Goal: Task Accomplishment & Management: Use online tool/utility

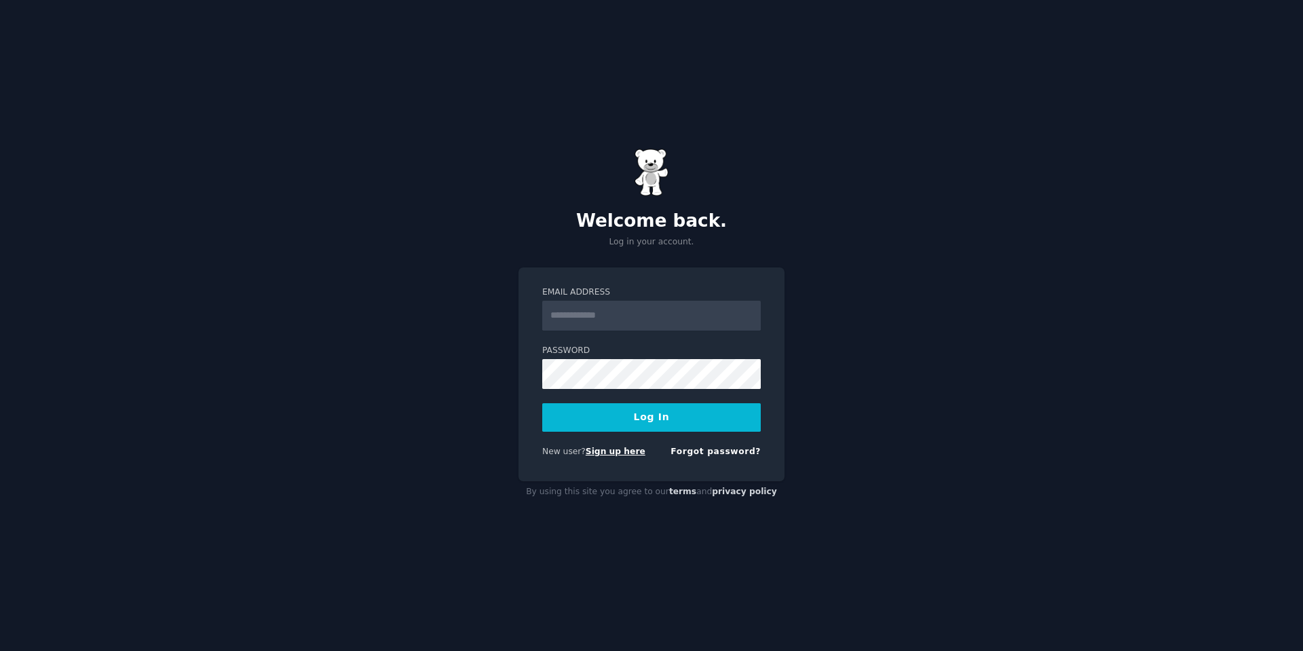
click at [608, 453] on link "Sign up here" at bounding box center [616, 452] width 60 height 10
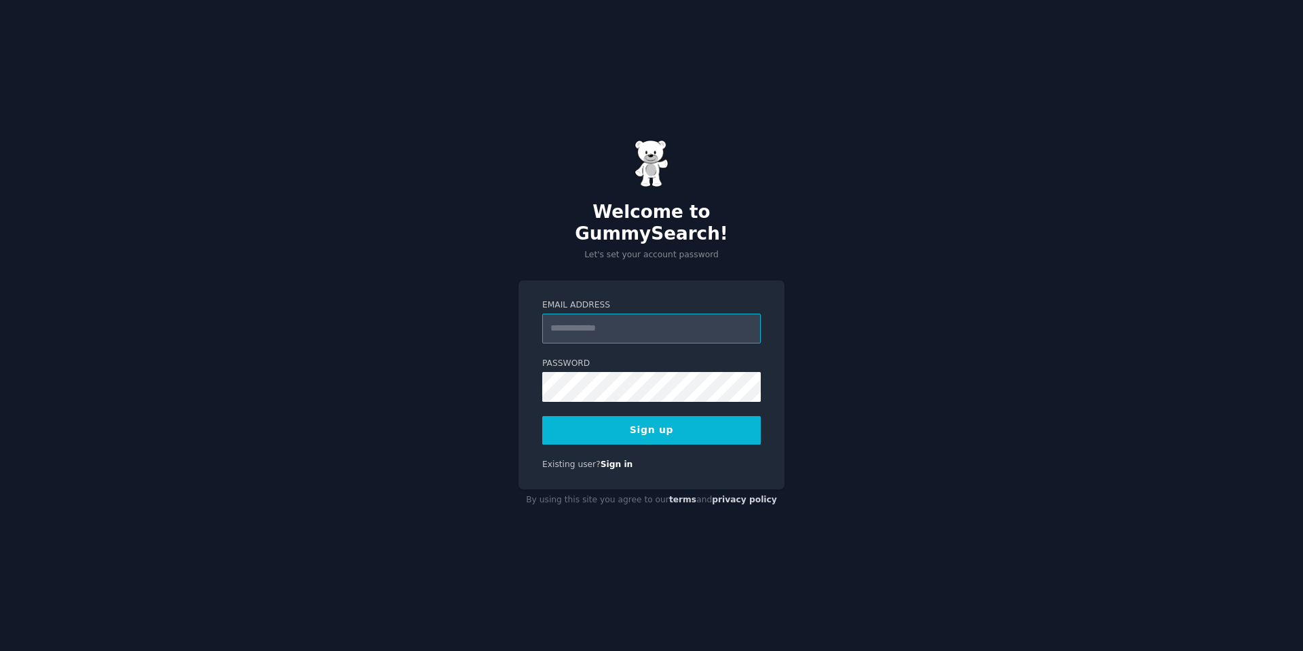
paste input "**********"
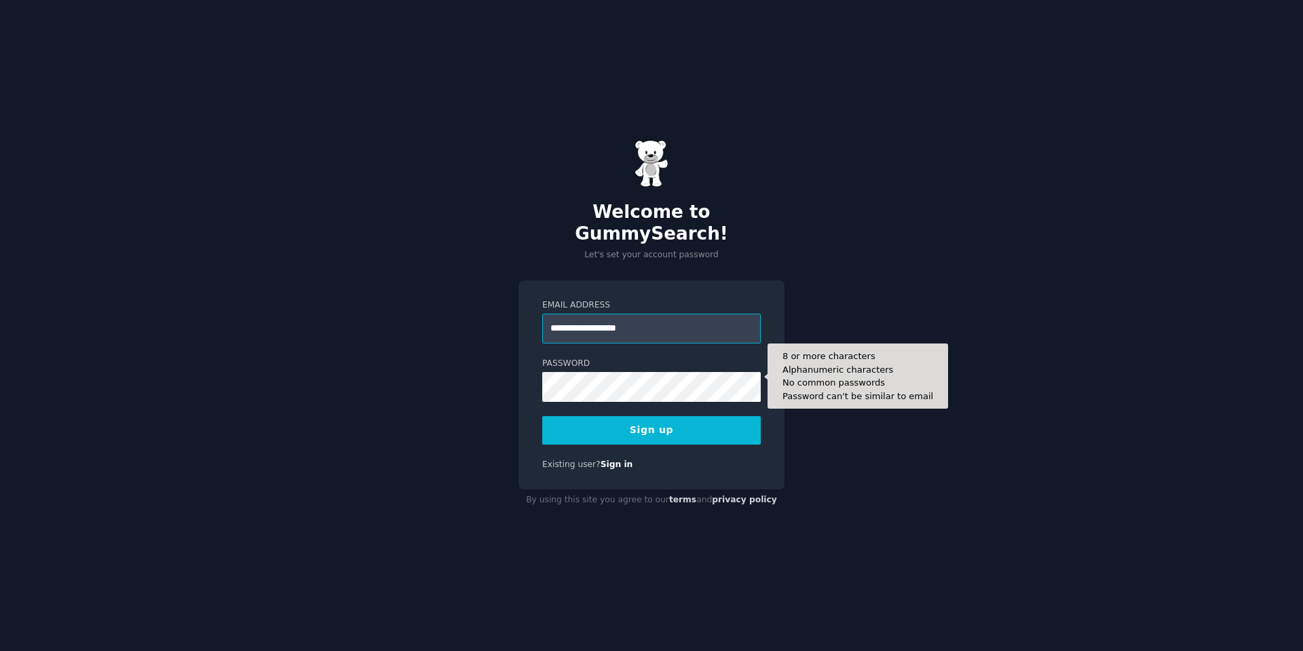
type input "**********"
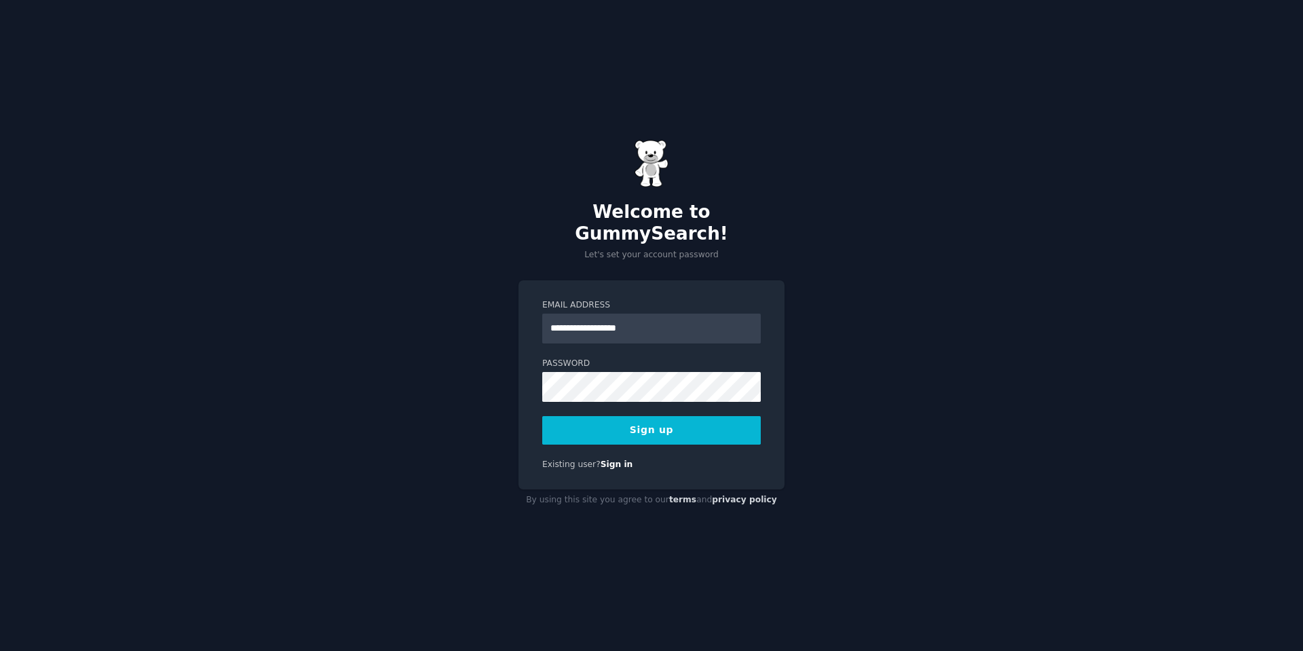
click at [647, 419] on button "Sign up" at bounding box center [651, 430] width 219 height 29
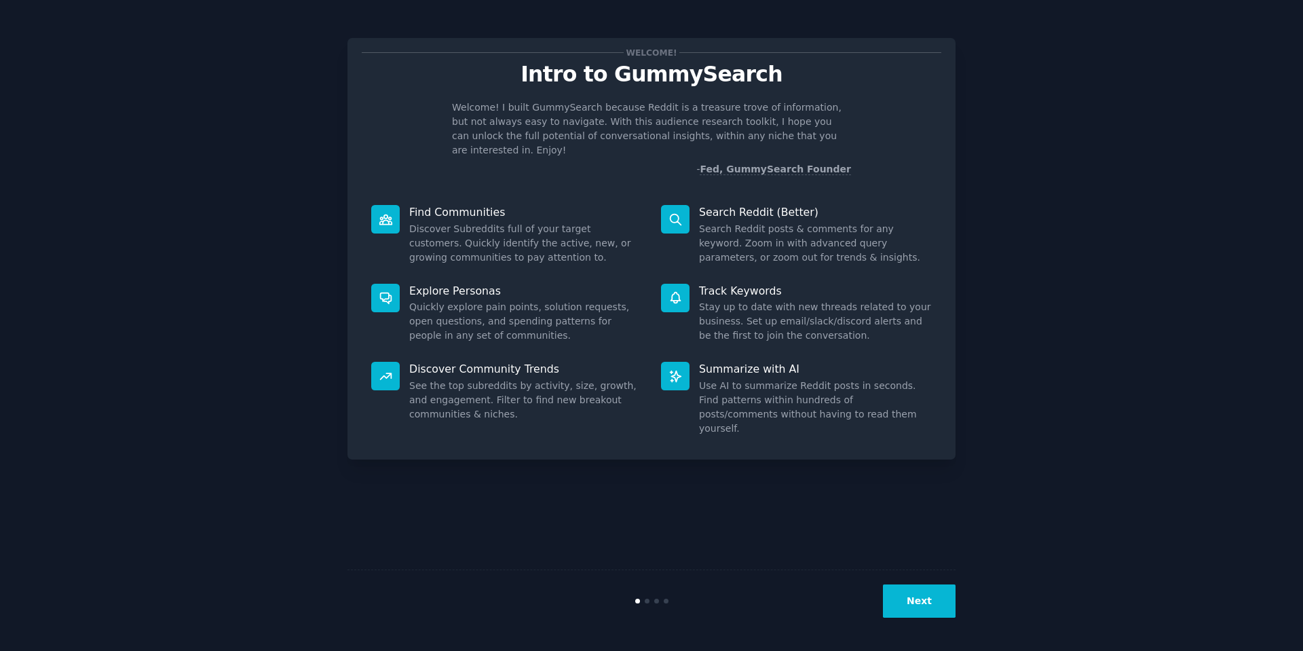
click at [925, 602] on button "Next" at bounding box center [919, 601] width 73 height 33
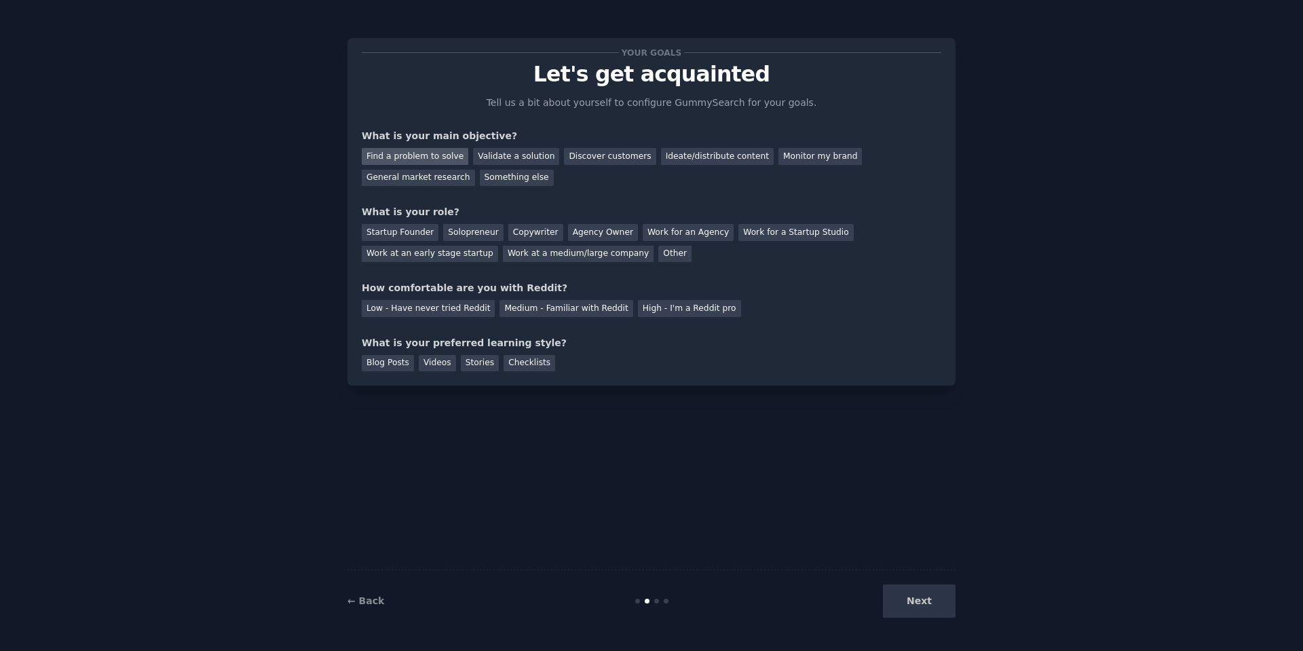
click at [396, 157] on div "Find a problem to solve" at bounding box center [415, 156] width 107 height 17
click at [518, 157] on div "Validate a solution" at bounding box center [516, 156] width 86 height 17
click at [385, 234] on div "Startup Founder" at bounding box center [400, 232] width 77 height 17
click at [405, 153] on div "Find a problem to solve" at bounding box center [415, 156] width 107 height 17
click at [503, 304] on div "Medium - Familiar with Reddit" at bounding box center [566, 308] width 133 height 17
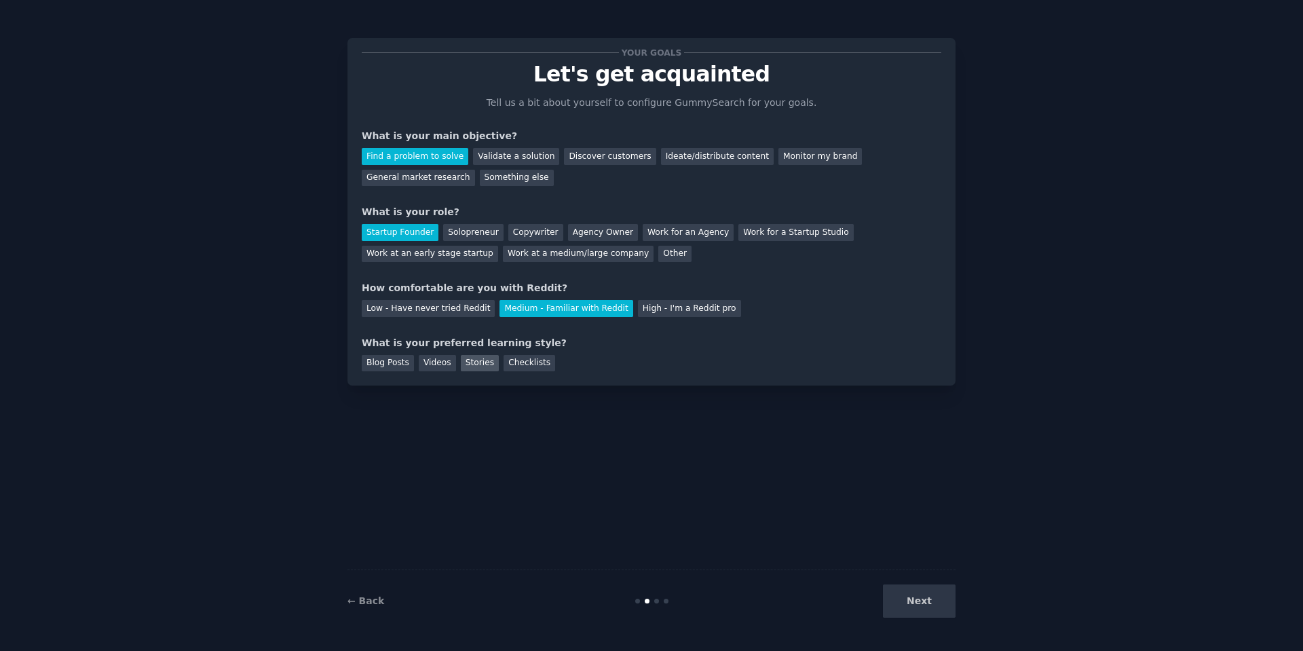
click at [461, 361] on div "Stories" at bounding box center [480, 363] width 38 height 17
click at [386, 365] on div "Blog Posts" at bounding box center [388, 363] width 52 height 17
click at [464, 365] on div "Stories" at bounding box center [480, 363] width 38 height 17
click at [920, 596] on button "Next" at bounding box center [919, 601] width 73 height 33
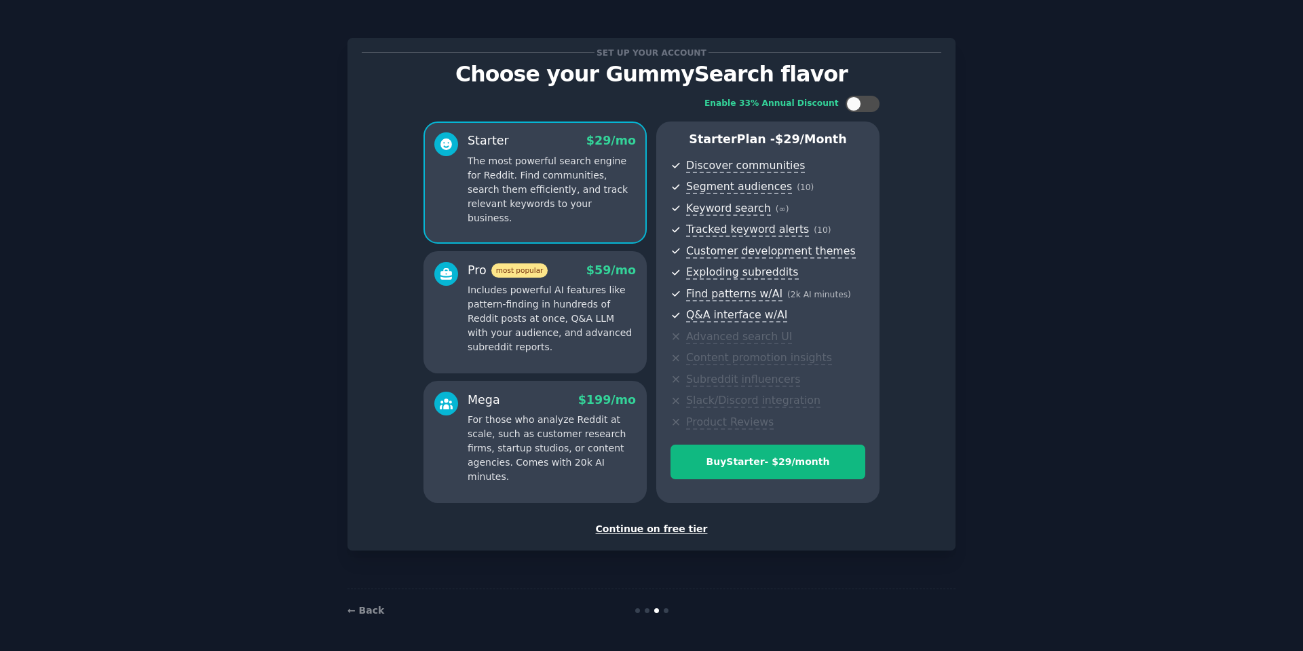
click at [671, 528] on div "Continue on free tier" at bounding box center [652, 529] width 580 height 14
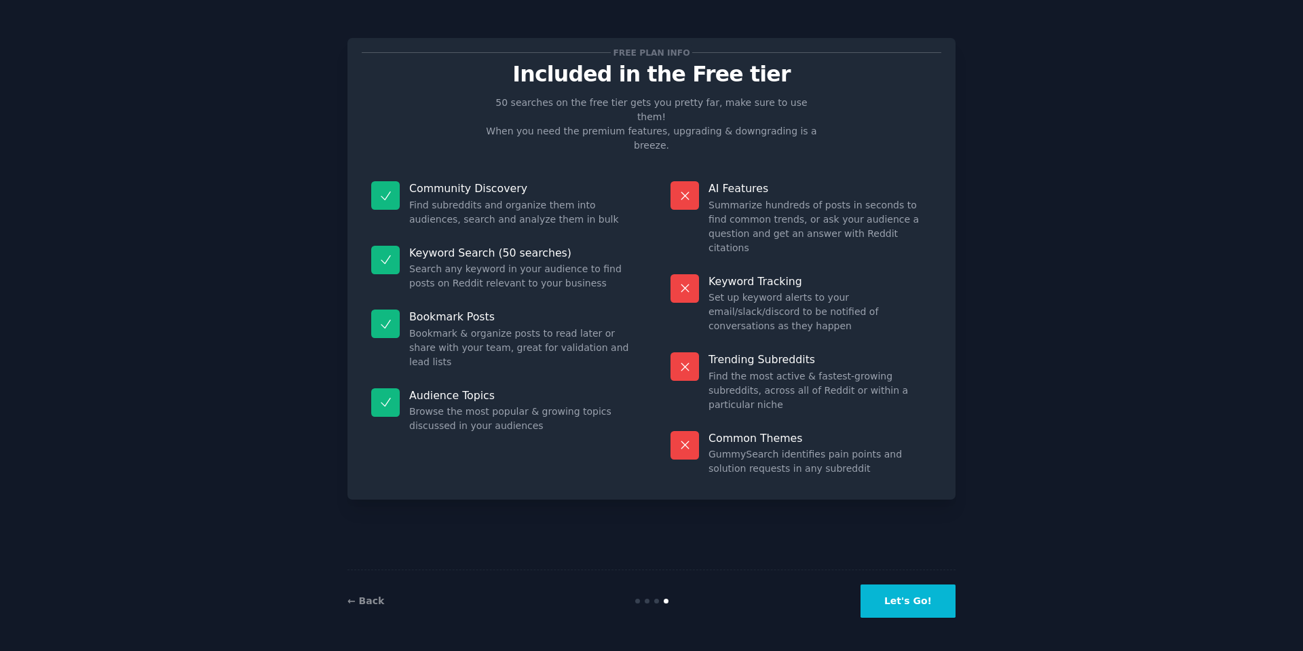
click at [902, 606] on button "Let's Go!" at bounding box center [908, 601] width 95 height 33
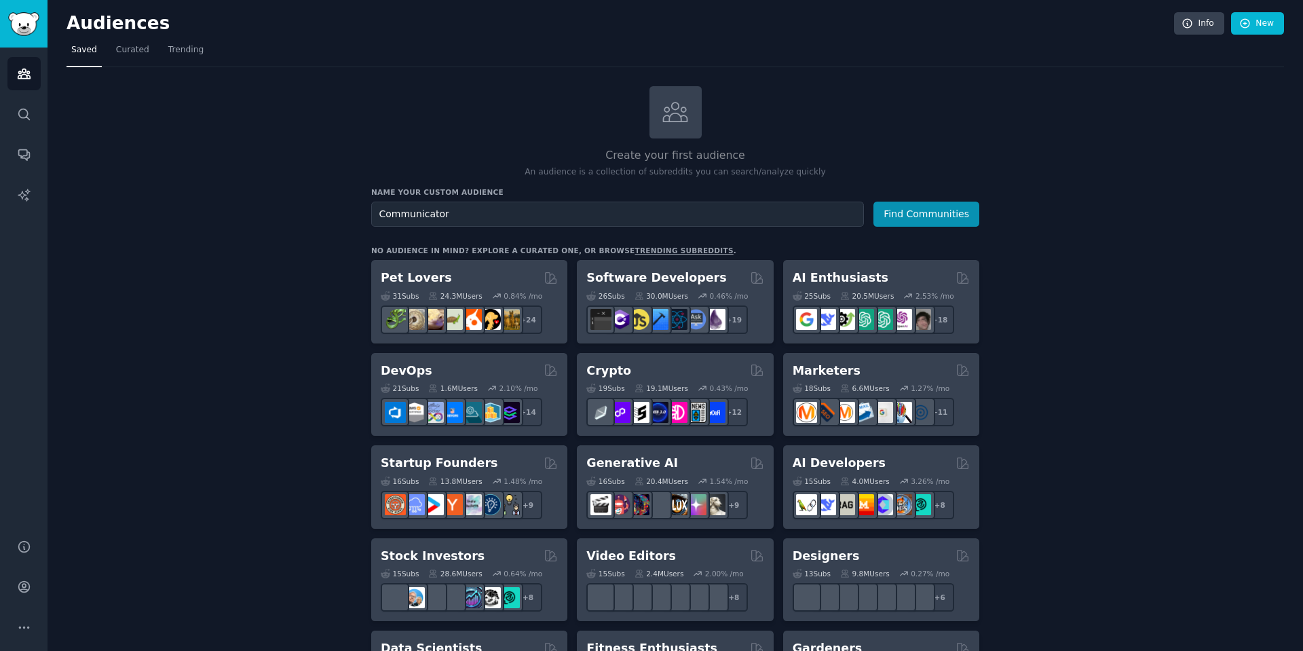
type input "Communicators"
drag, startPoint x: 471, startPoint y: 214, endPoint x: 372, endPoint y: 201, distance: 100.0
click at [372, 202] on input "Communicators" at bounding box center [617, 214] width 493 height 25
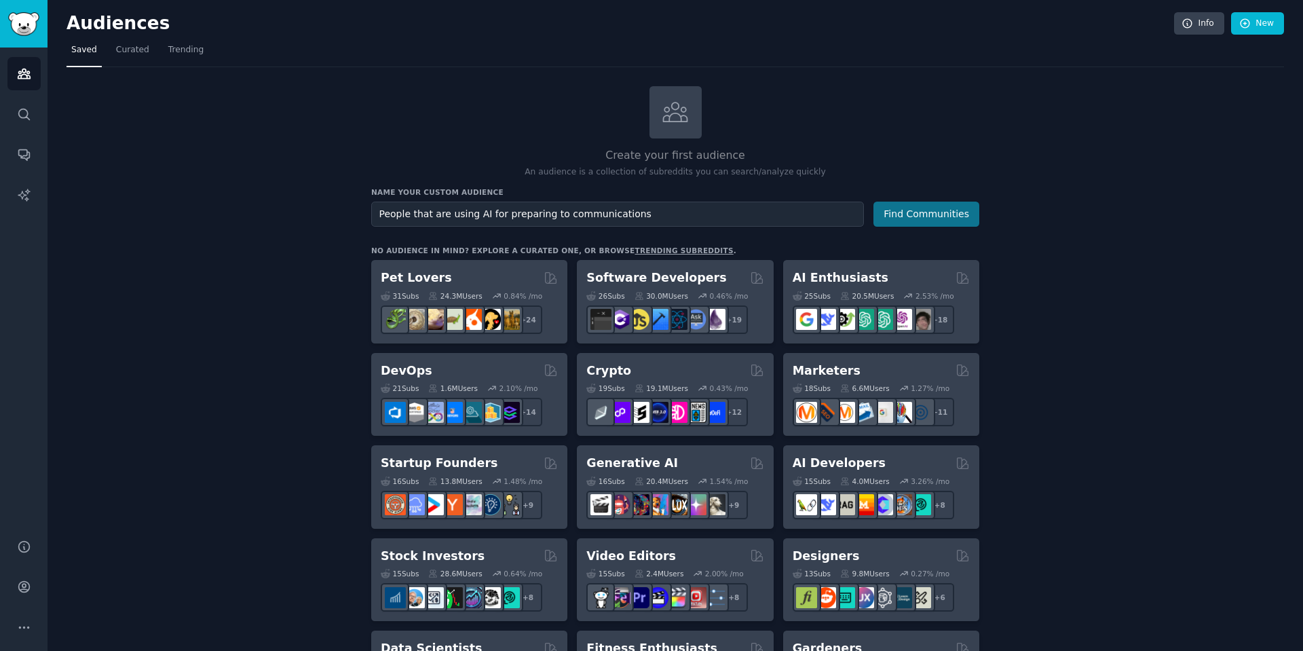
type input "People that are using AI for preparing to communications"
click at [949, 209] on button "Find Communities" at bounding box center [927, 214] width 106 height 25
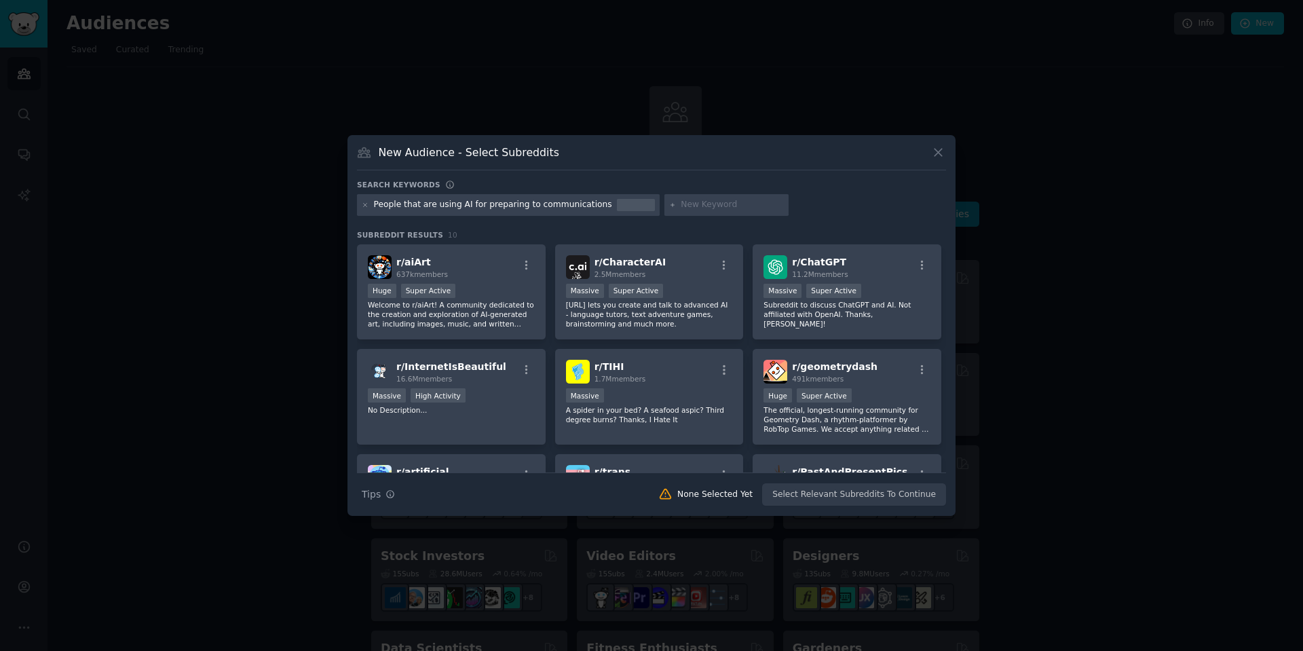
click at [617, 205] on div at bounding box center [636, 205] width 38 height 12
click at [681, 205] on input "text" at bounding box center [732, 205] width 103 height 12
click at [365, 204] on icon at bounding box center [365, 204] width 3 height 3
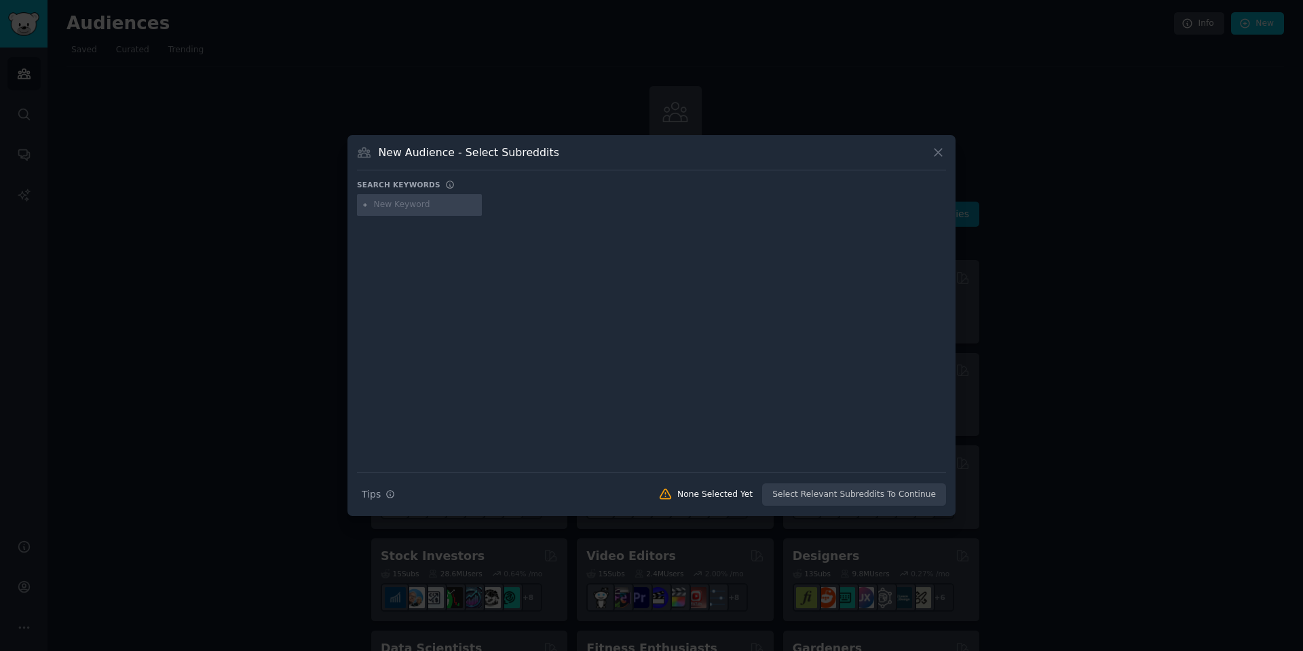
click at [390, 204] on input "text" at bounding box center [425, 205] width 103 height 12
type input "speech preparation"
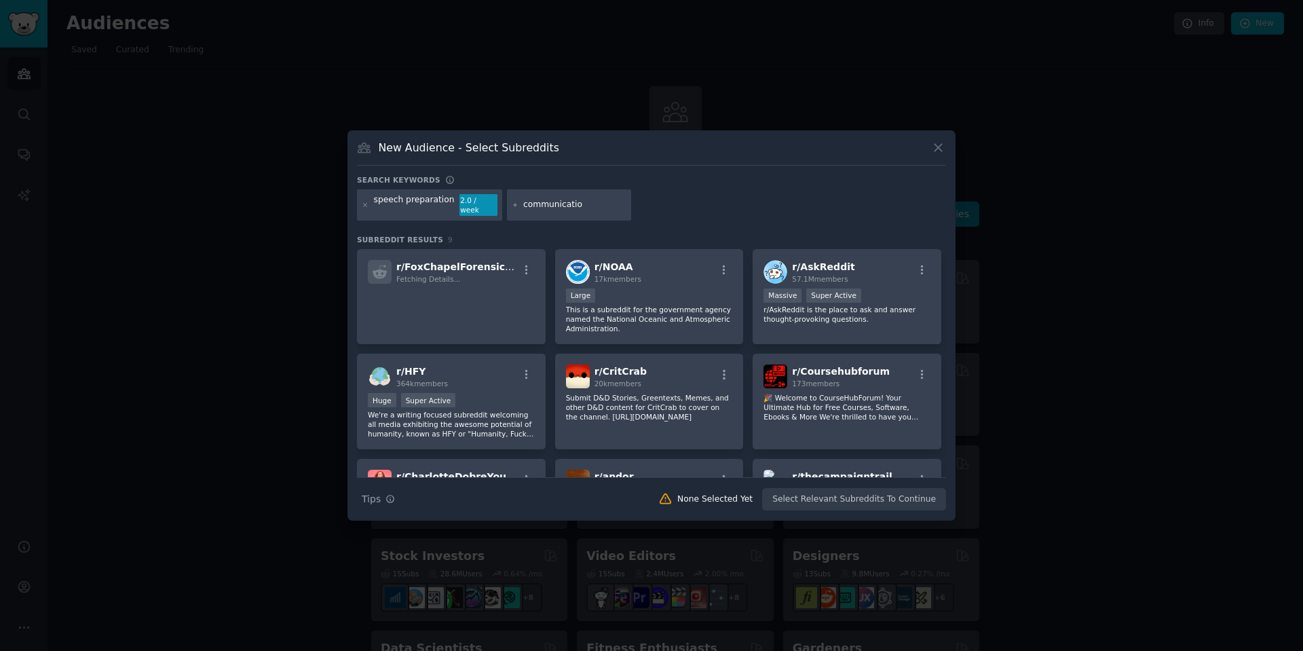
type input "communication"
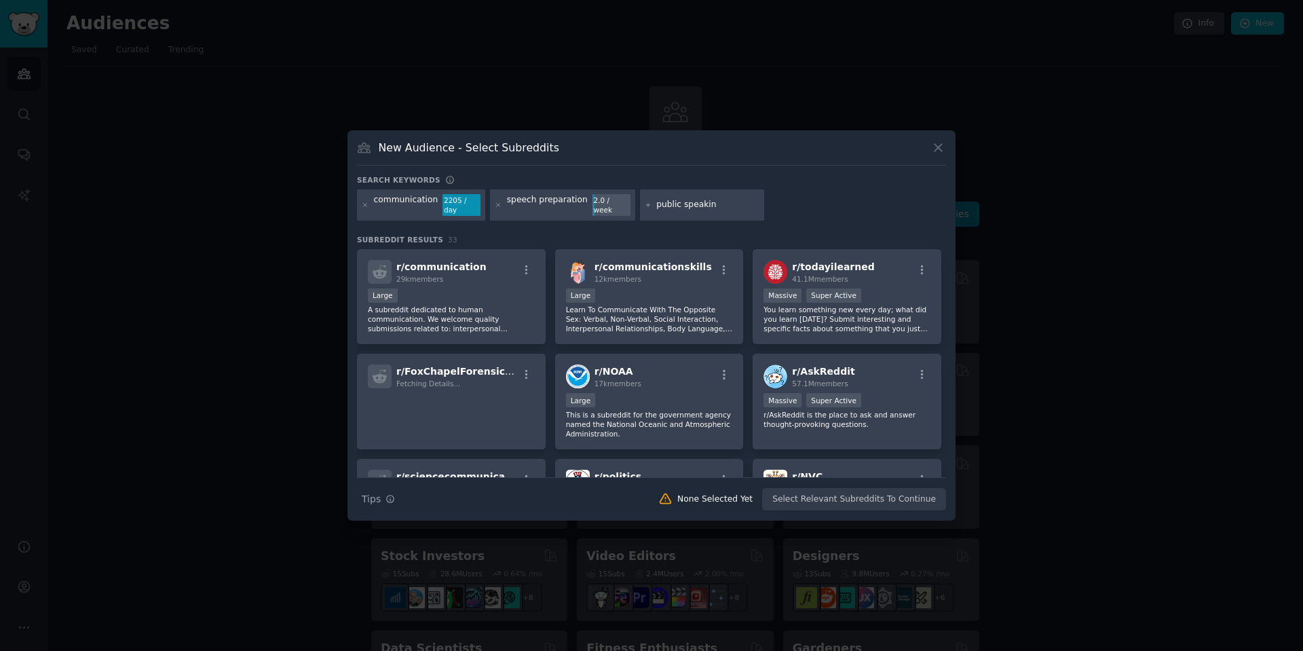
type input "public speaking"
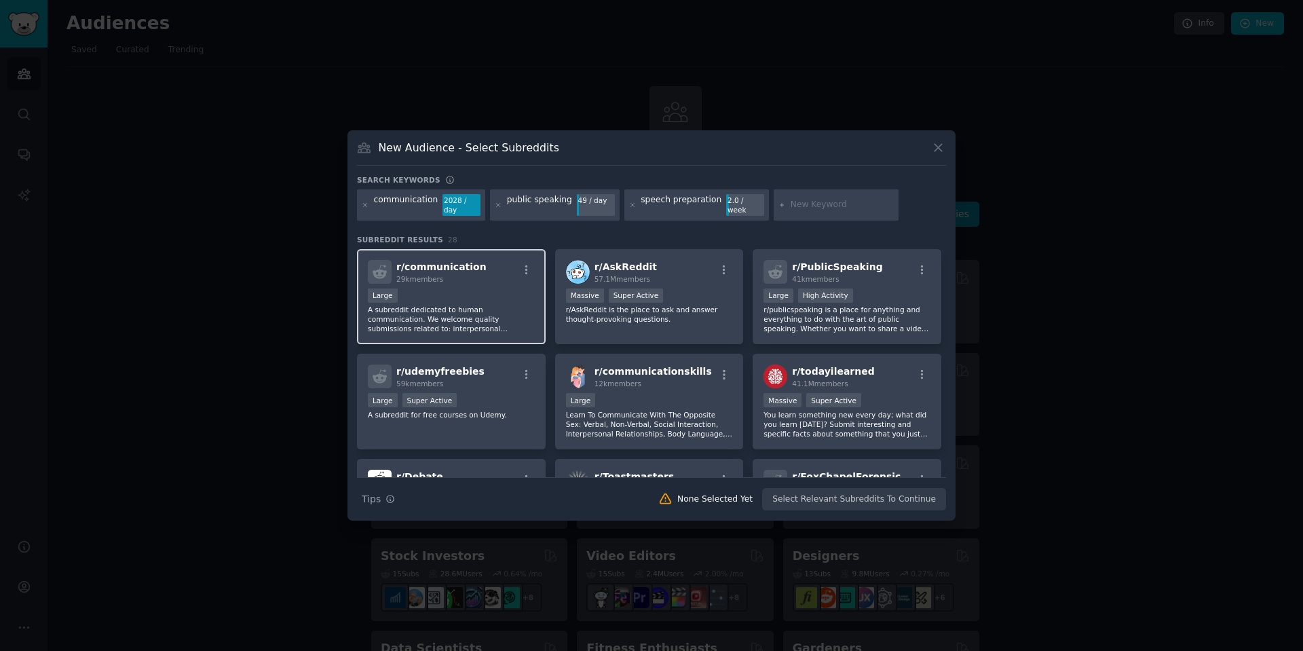
click at [489, 293] on div "Large" at bounding box center [451, 297] width 167 height 17
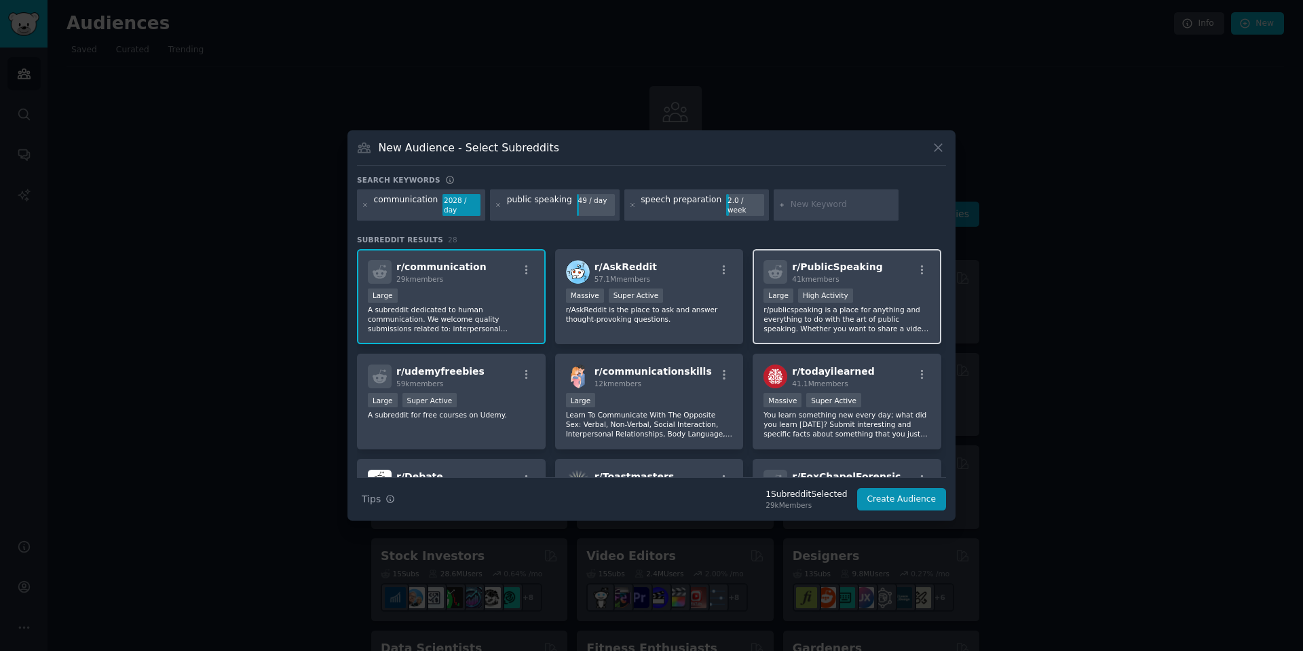
click at [860, 297] on div ">= 80th percentile for submissions / day Large High Activity" at bounding box center [847, 297] width 167 height 17
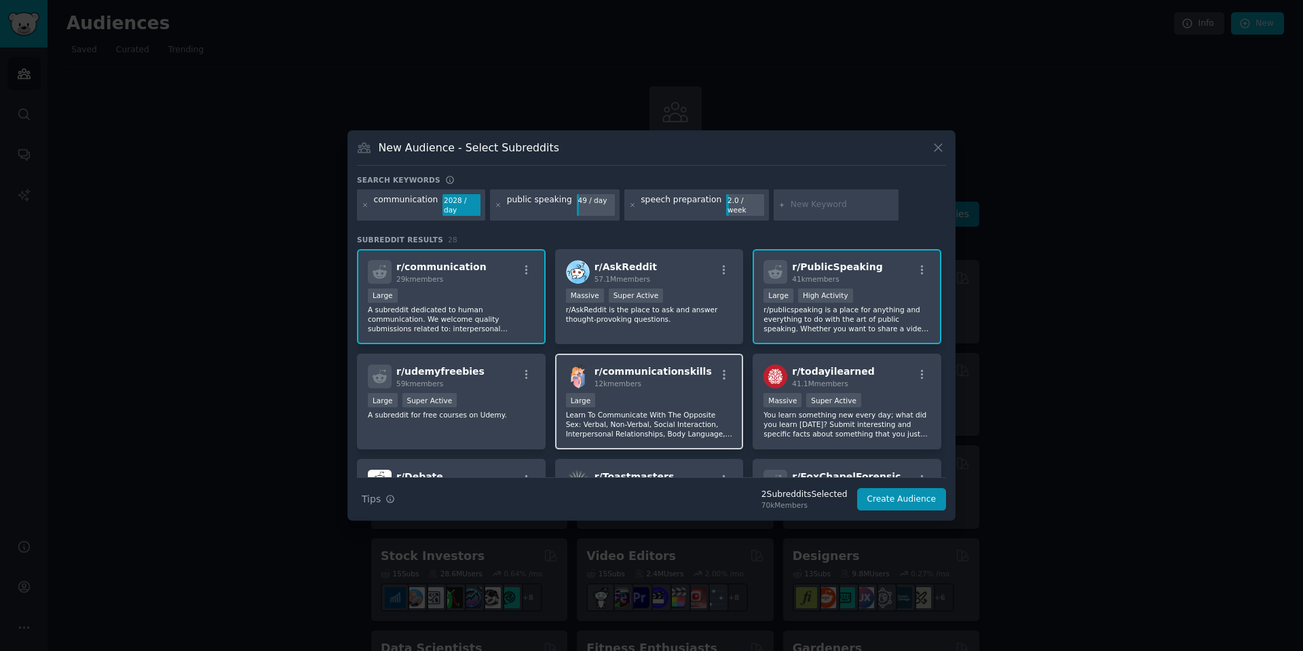
click at [688, 397] on div "10,000 - 100,000 members Large" at bounding box center [649, 401] width 167 height 17
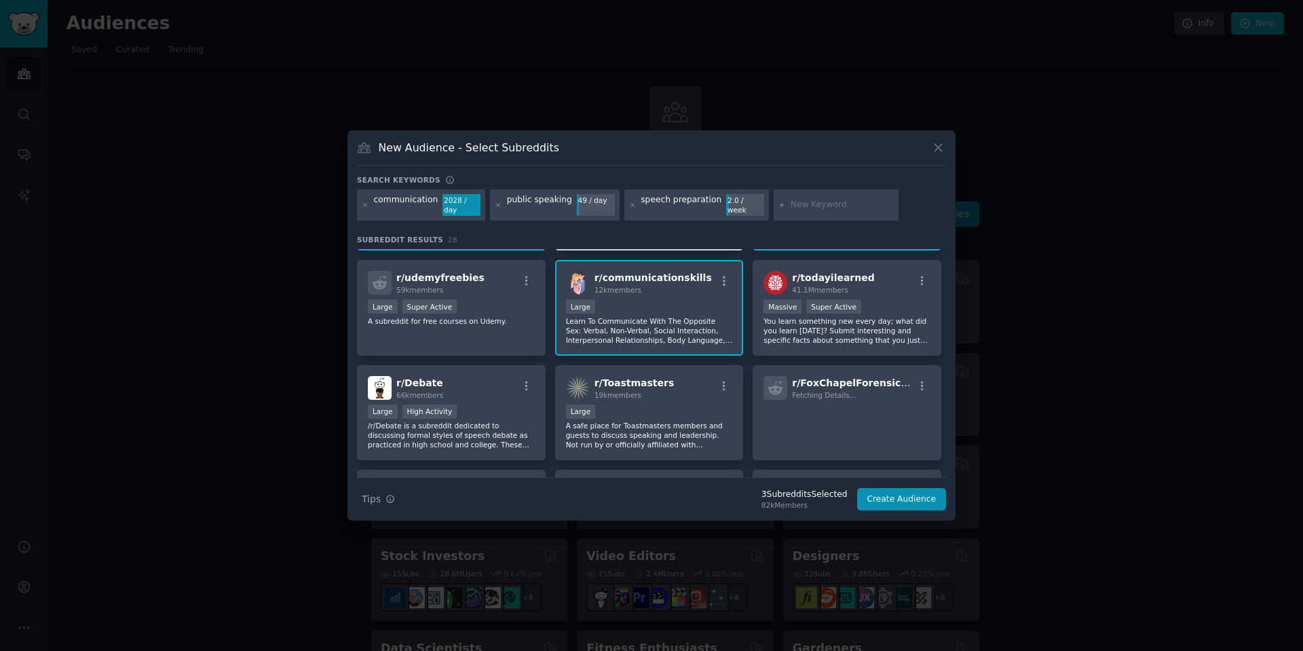
scroll to position [122, 0]
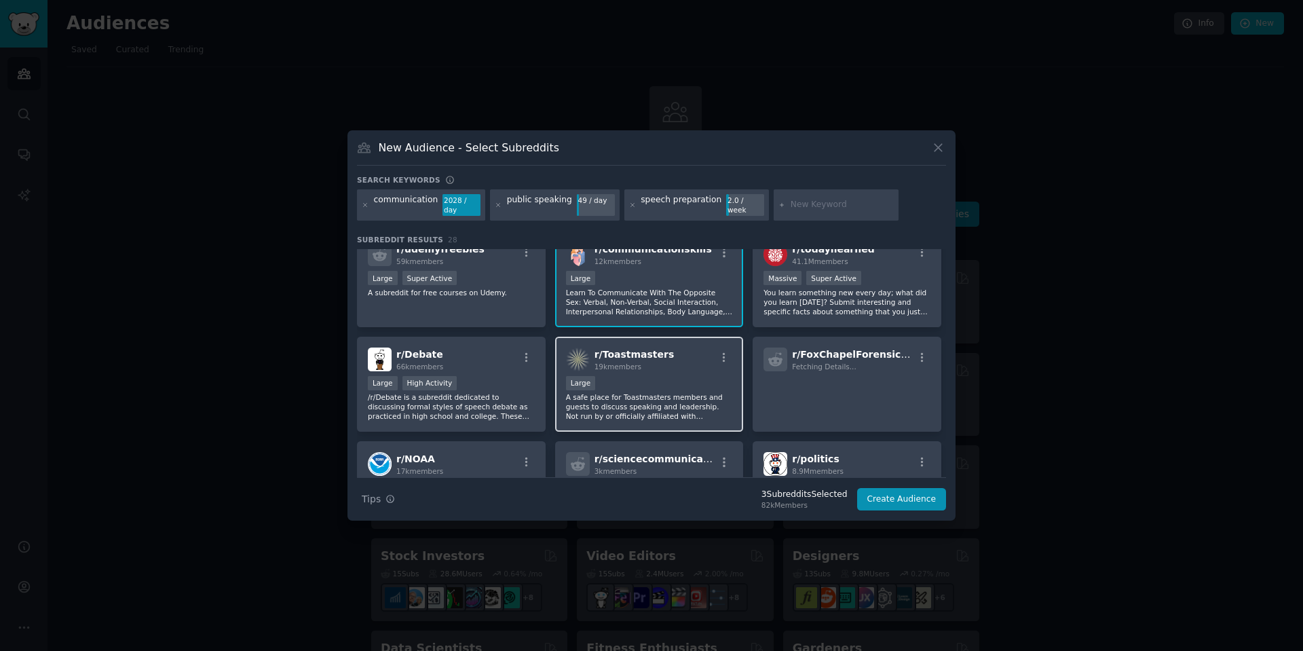
click at [650, 379] on div "Large" at bounding box center [649, 384] width 167 height 17
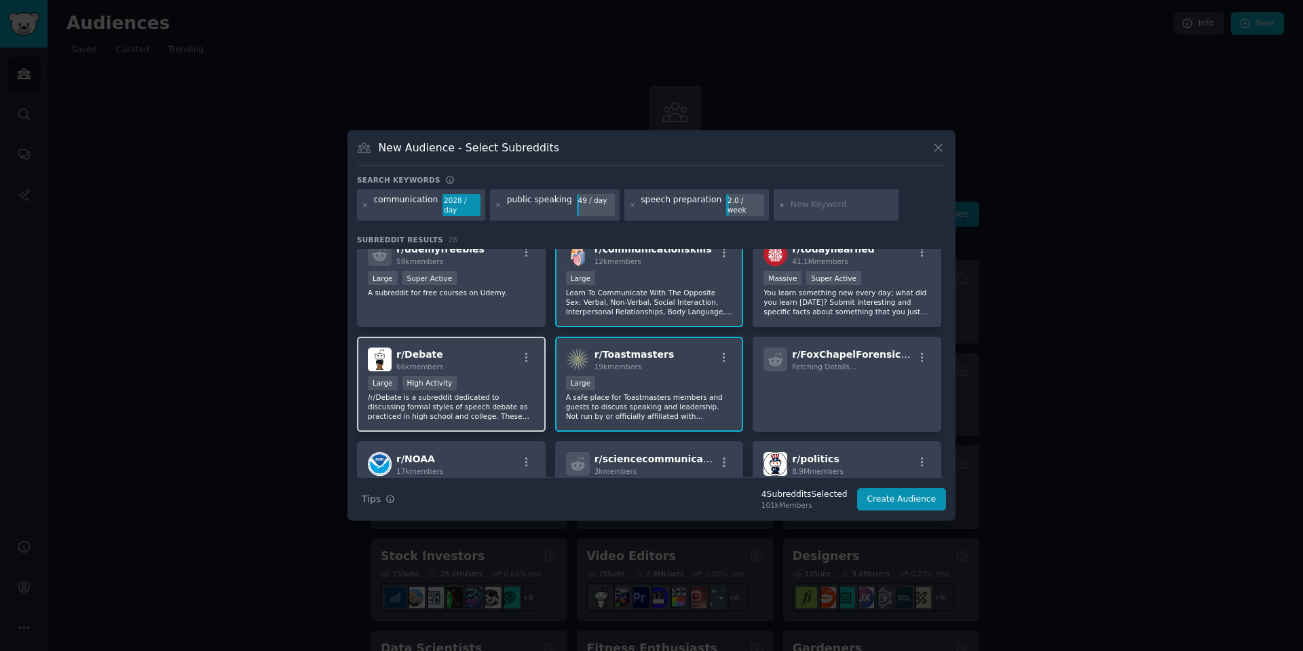
scroll to position [244, 0]
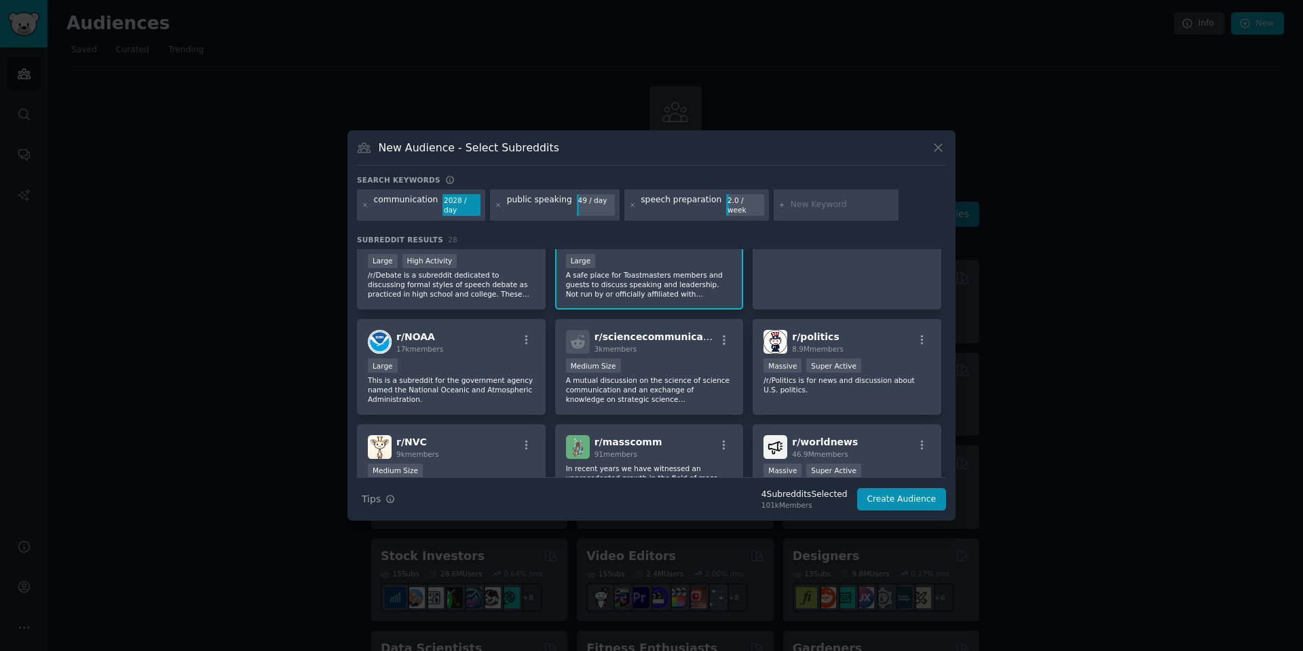
click at [800, 208] on input "text" at bounding box center [842, 205] width 103 height 12
type input "sales pitches"
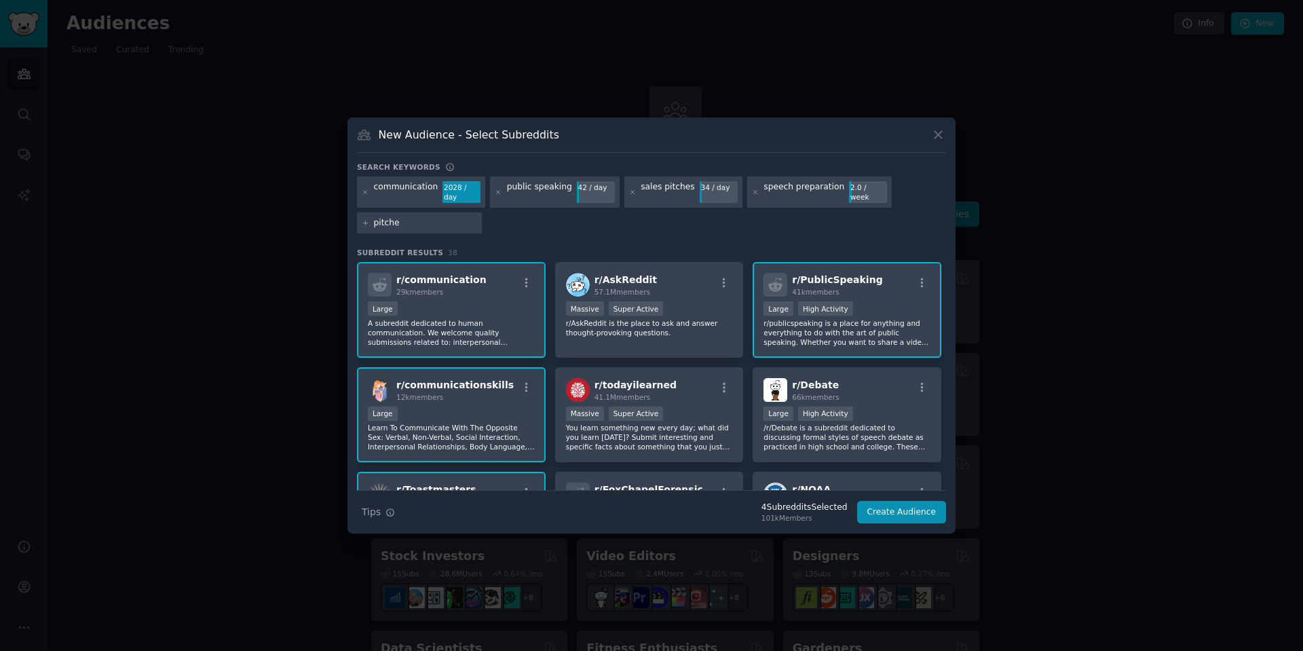
type input "pitches"
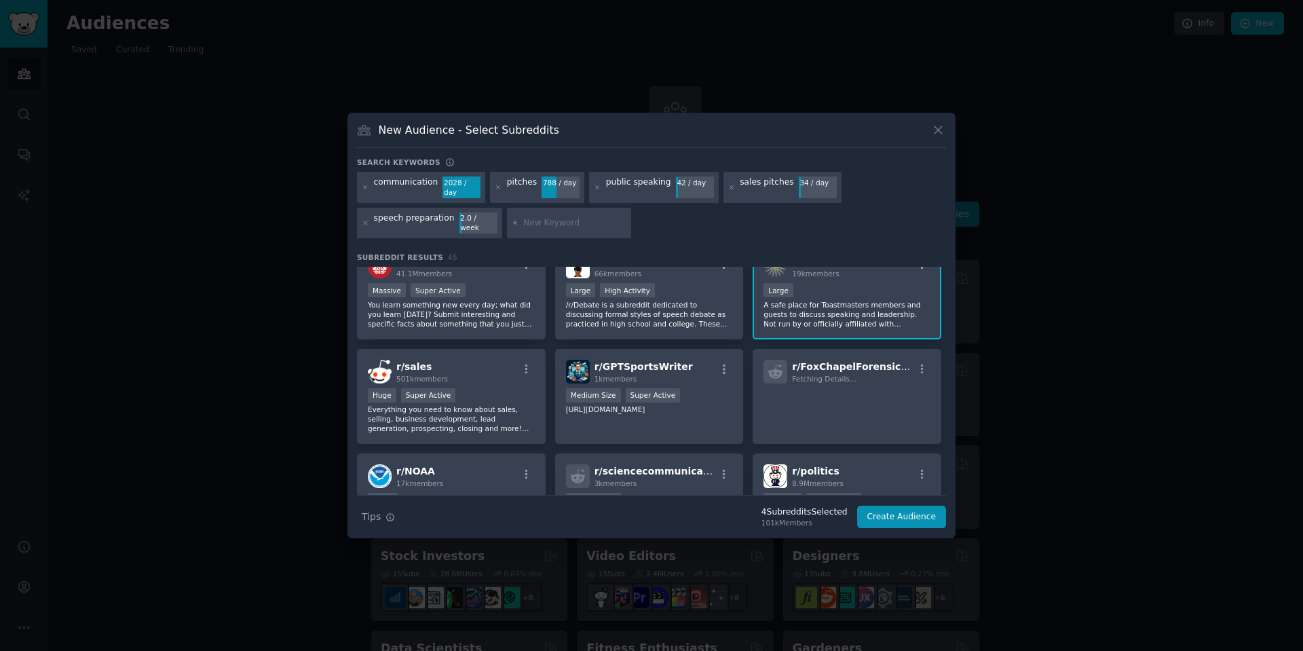
scroll to position [239, 0]
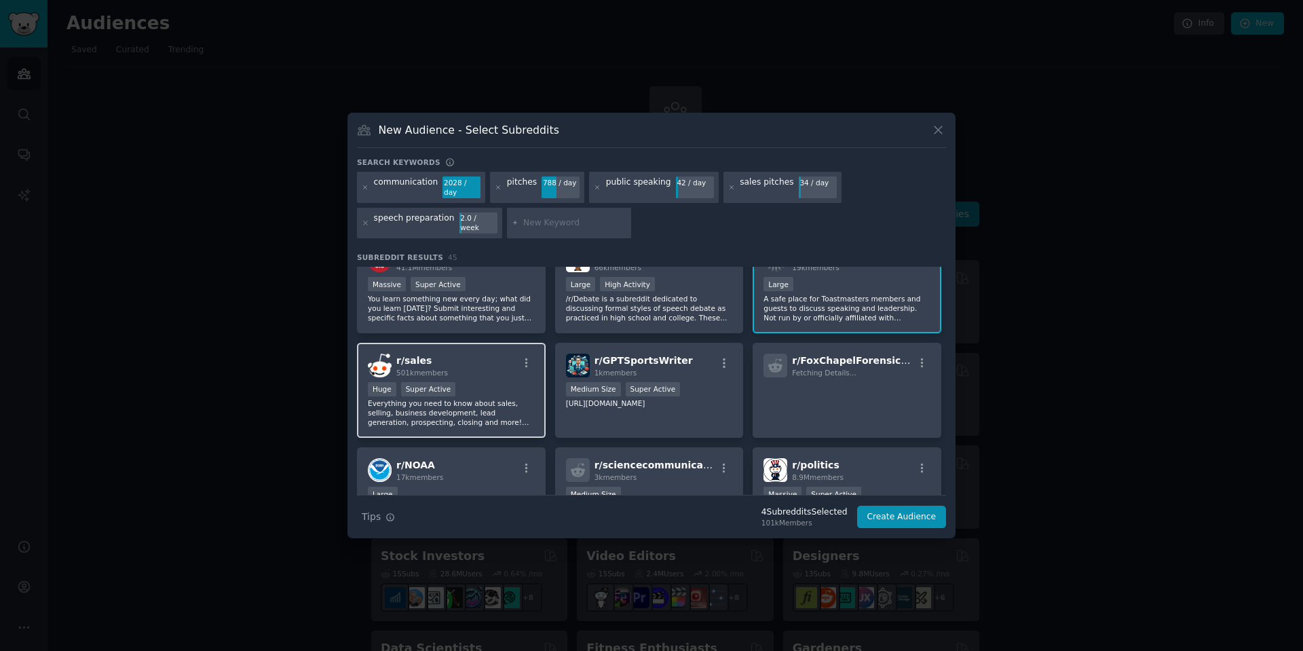
click at [492, 355] on div "r/ sales 501k members" at bounding box center [451, 366] width 167 height 24
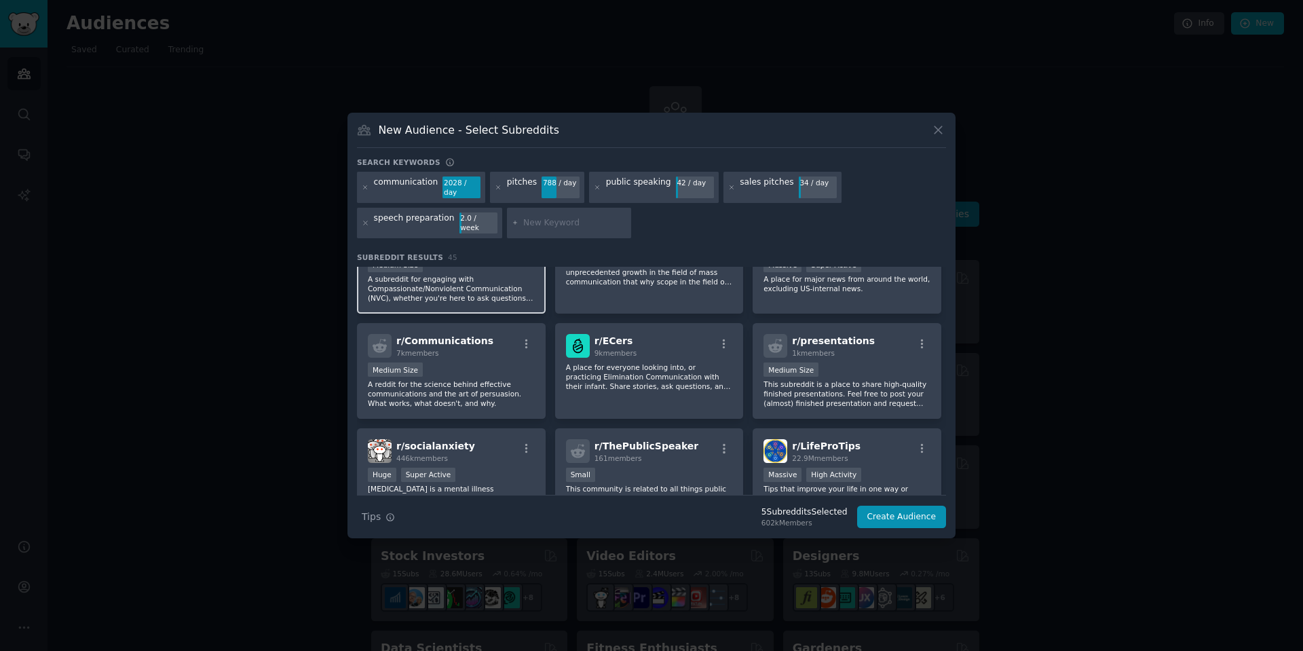
scroll to position [606, 0]
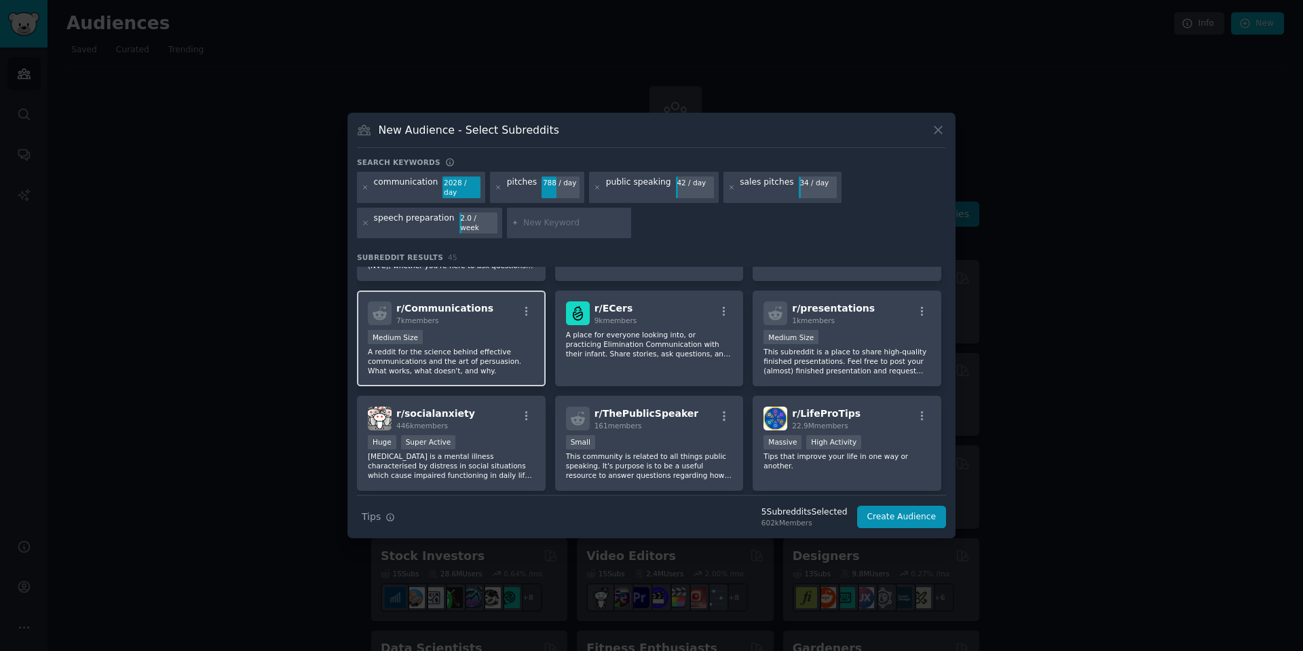
click at [455, 352] on p "A reddit for the science behind effective communications and the art of persuas…" at bounding box center [451, 361] width 167 height 29
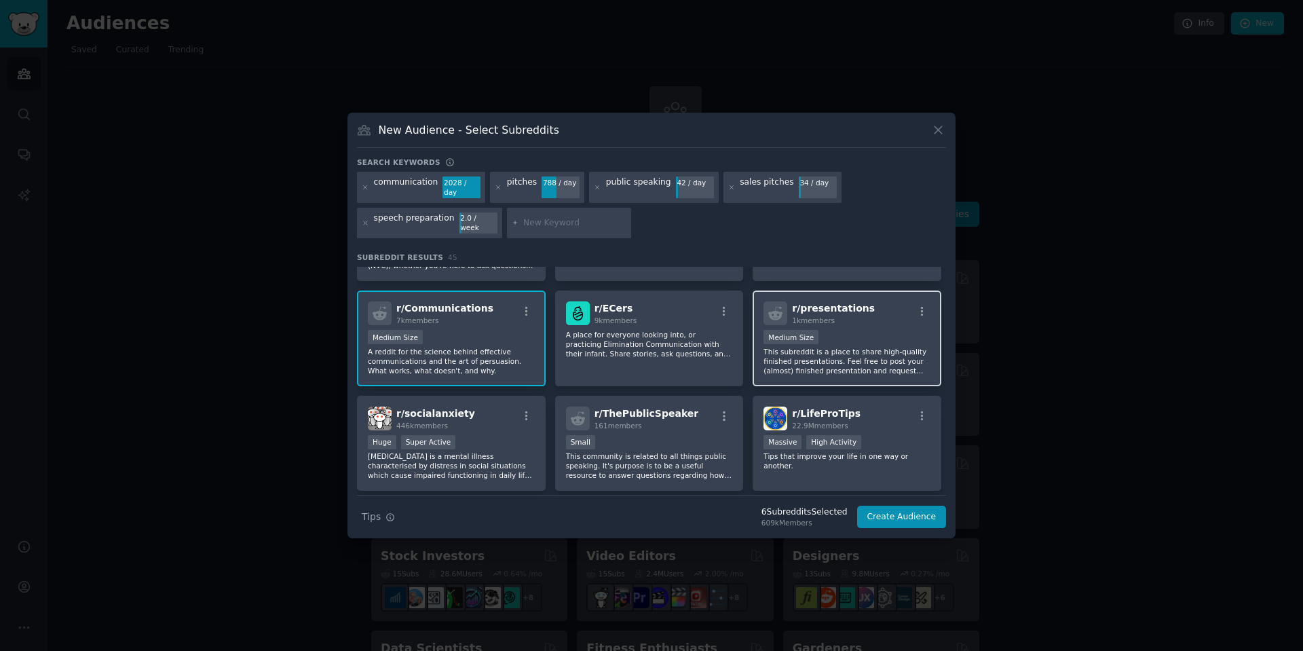
click at [847, 351] on p "This subreddit is a place to share high-quality finished presentations. Feel fr…" at bounding box center [847, 361] width 167 height 29
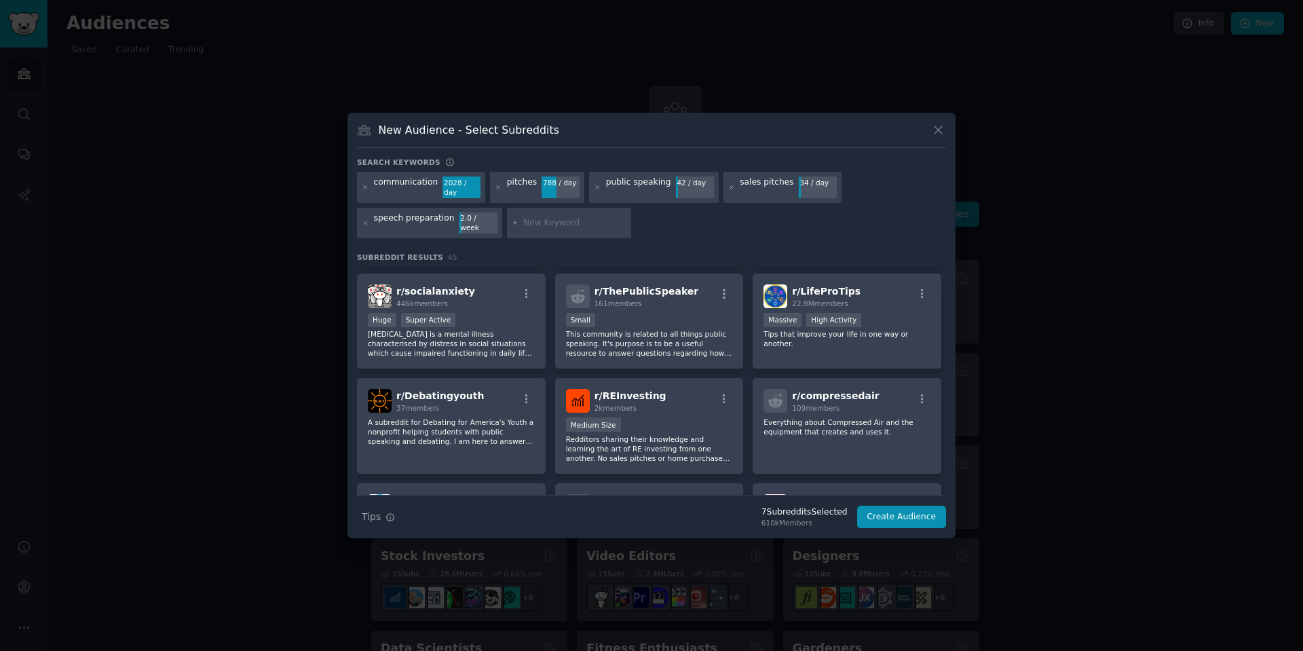
click at [534, 221] on input "text" at bounding box center [574, 223] width 103 height 12
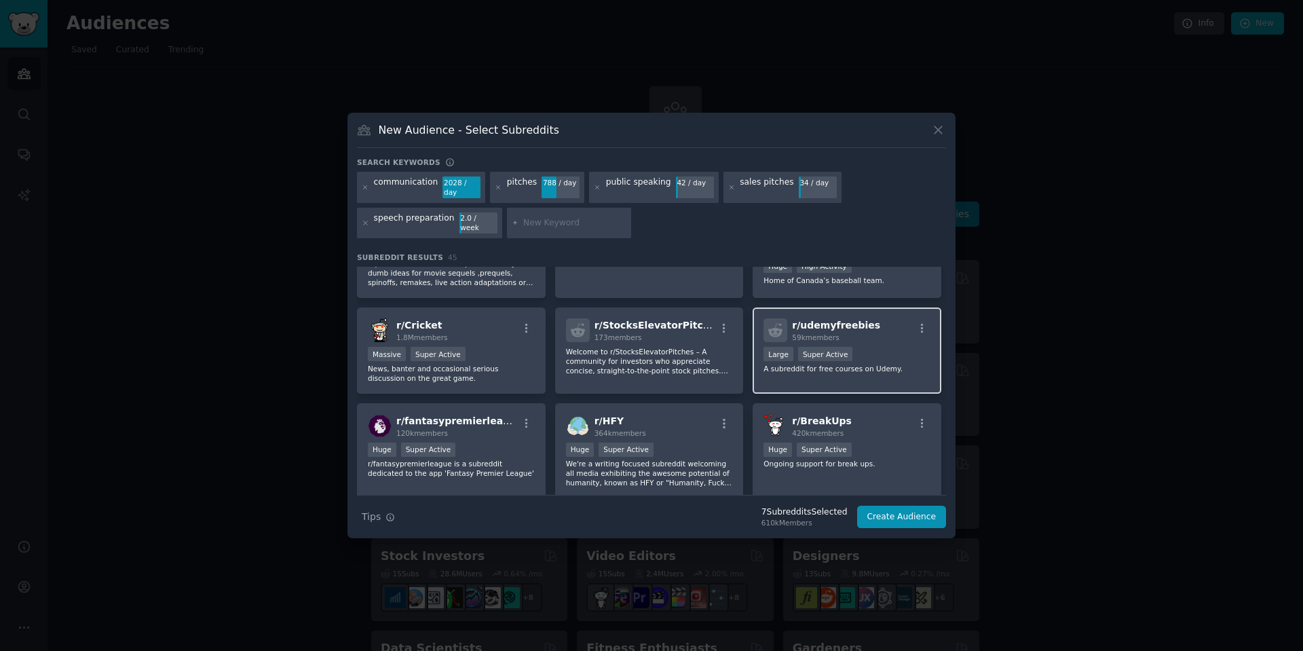
scroll to position [1339, 0]
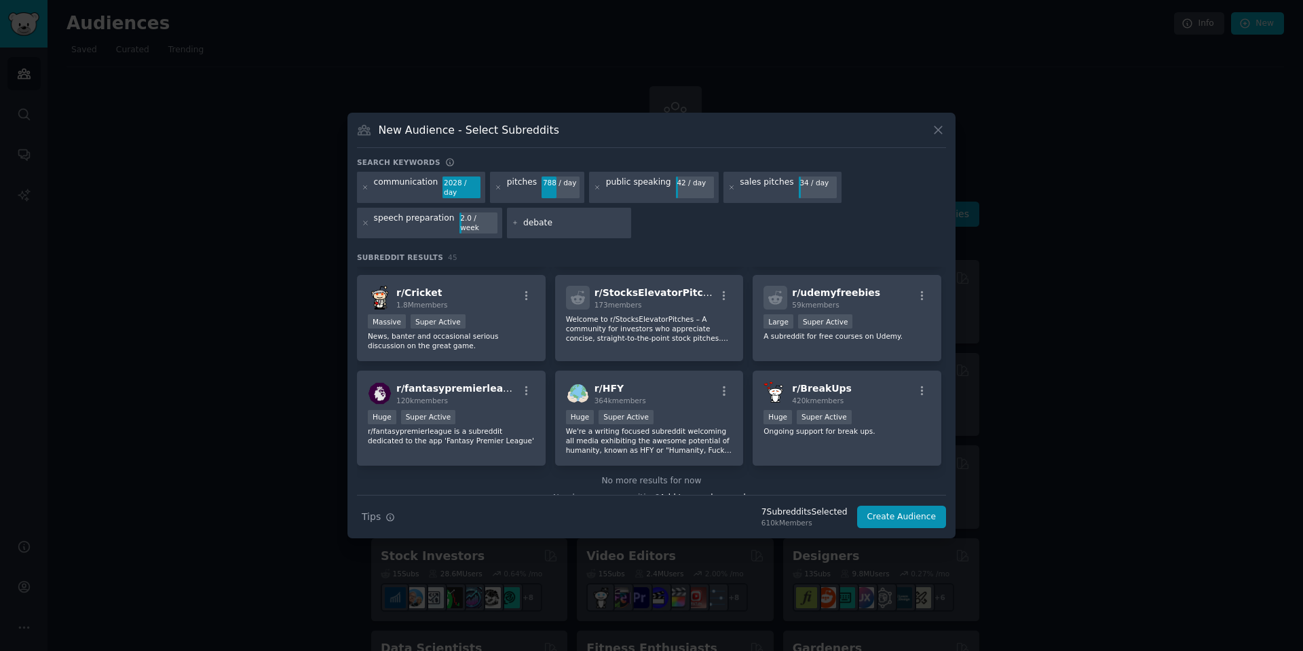
type input "debates"
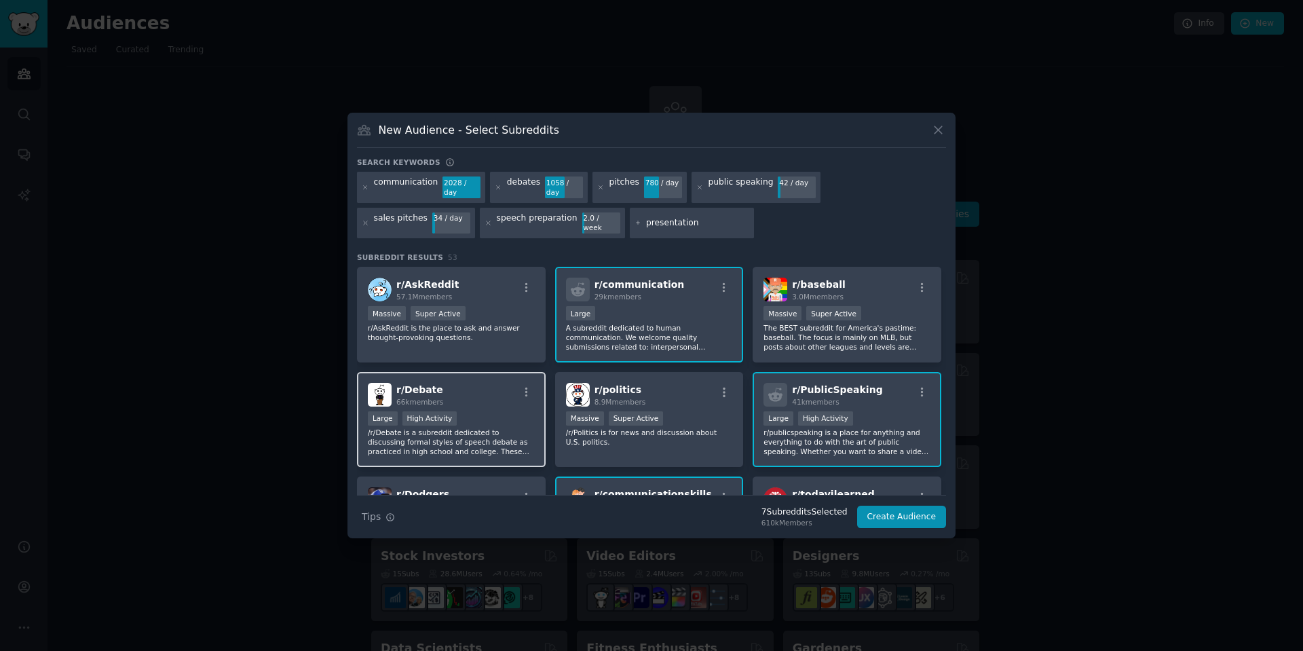
type input "presentation"
click at [490, 393] on div "r/ Debate 66k members" at bounding box center [451, 395] width 167 height 24
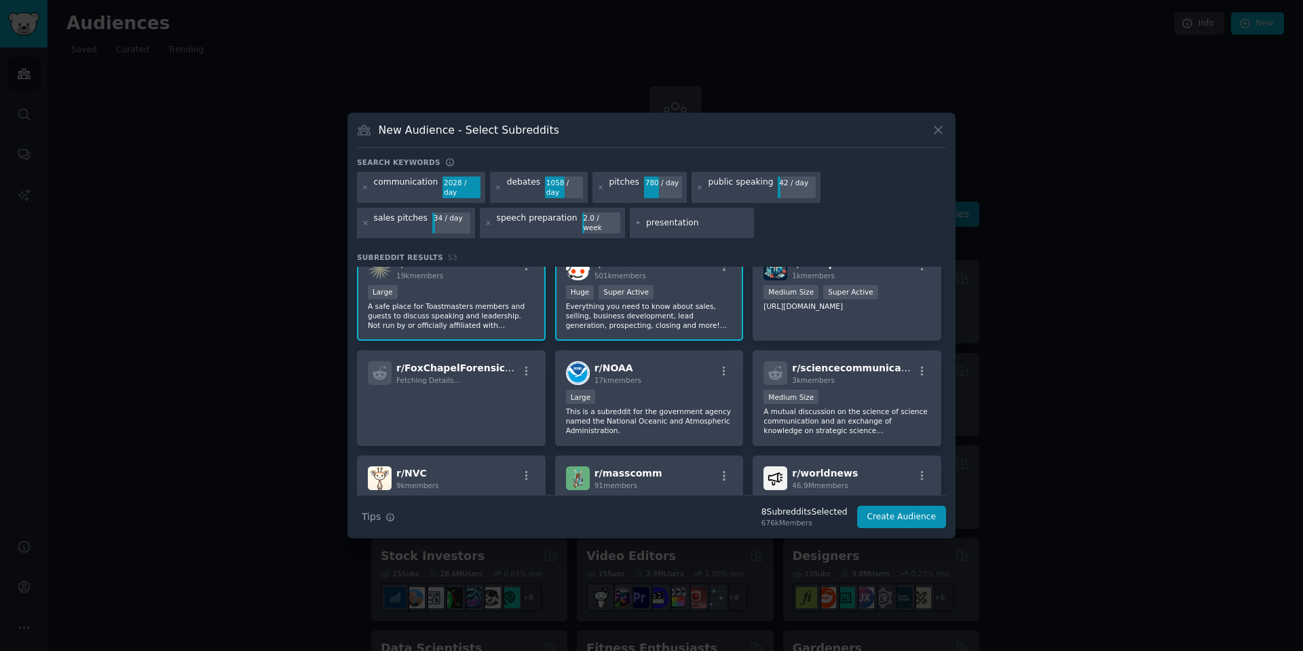
scroll to position [367, 0]
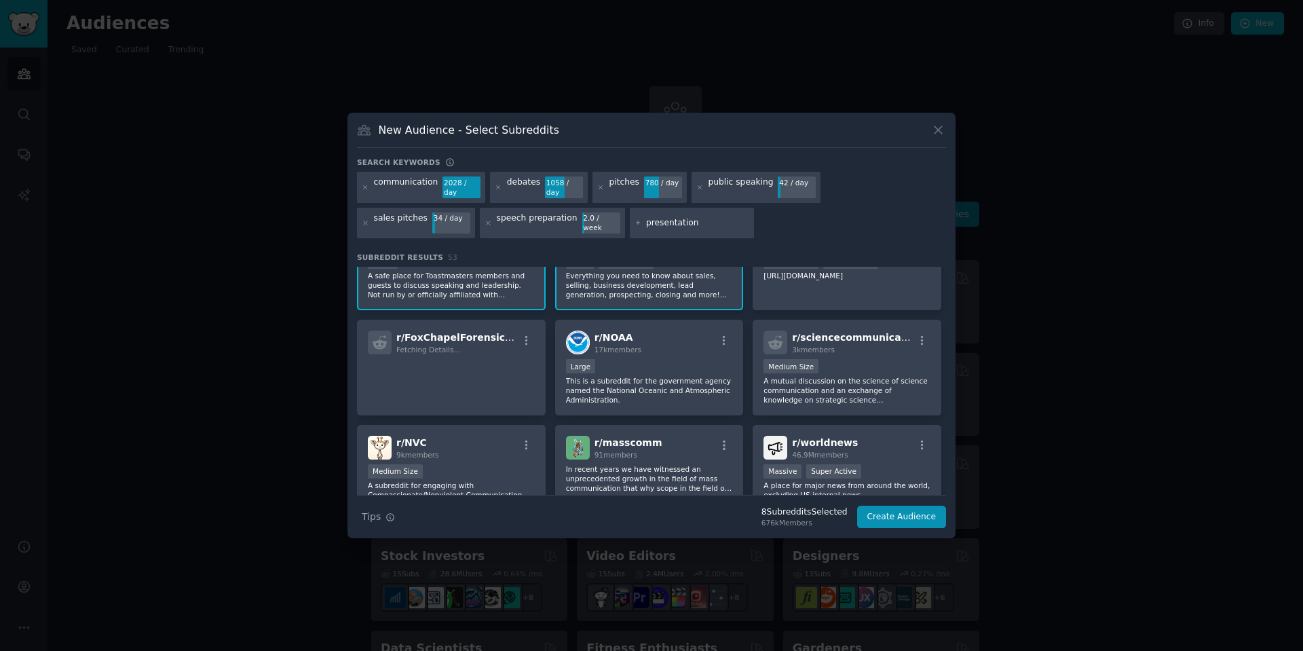
click at [646, 221] on input "presentation" at bounding box center [697, 223] width 103 height 12
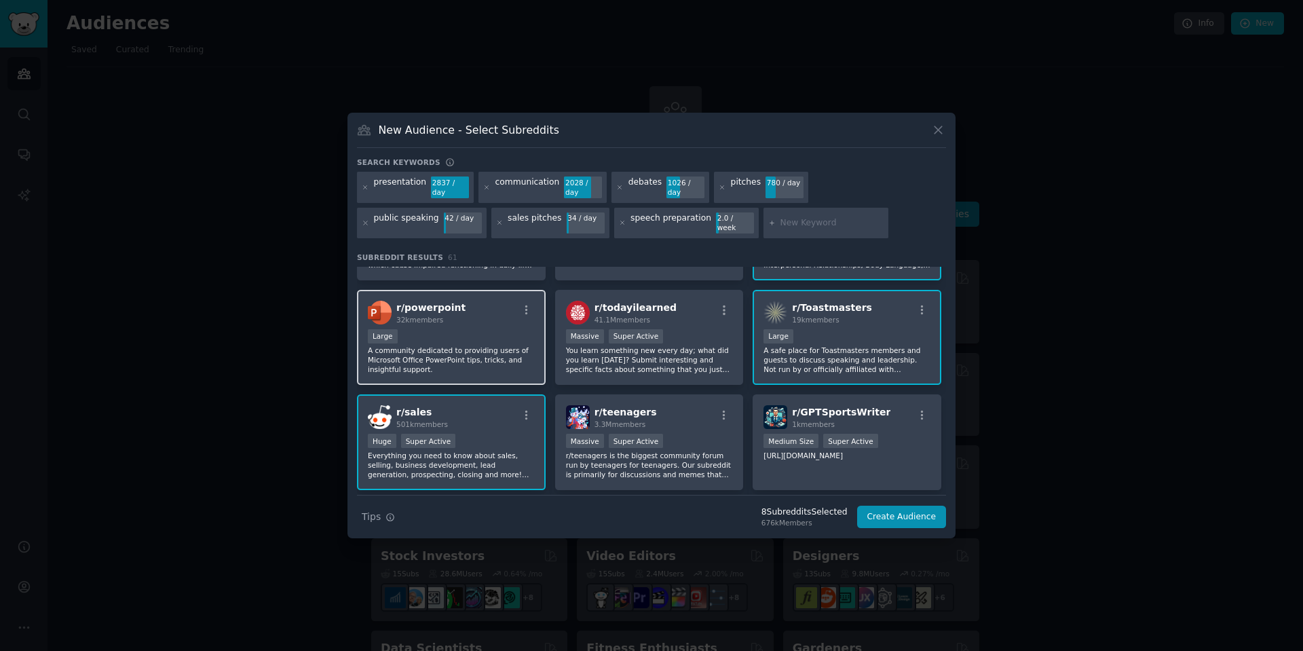
scroll to position [244, 0]
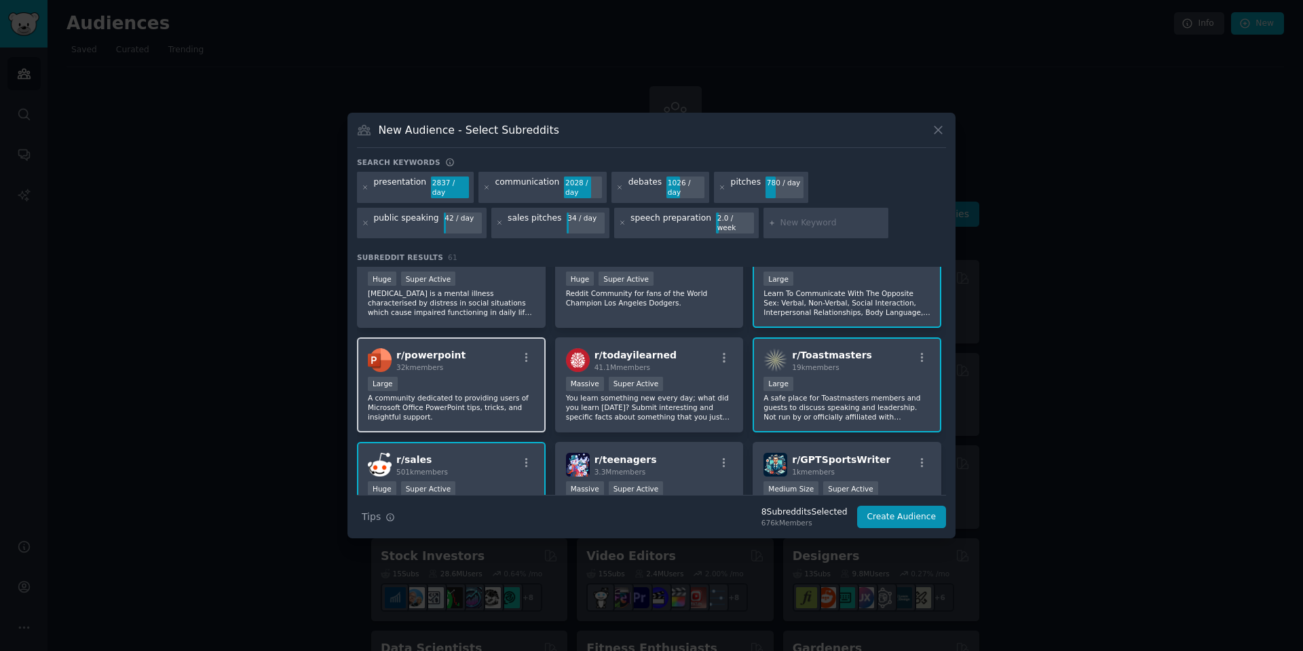
click at [478, 393] on p "A community dedicated to providing users of Microsoft Office PowerPoint tips, t…" at bounding box center [451, 407] width 167 height 29
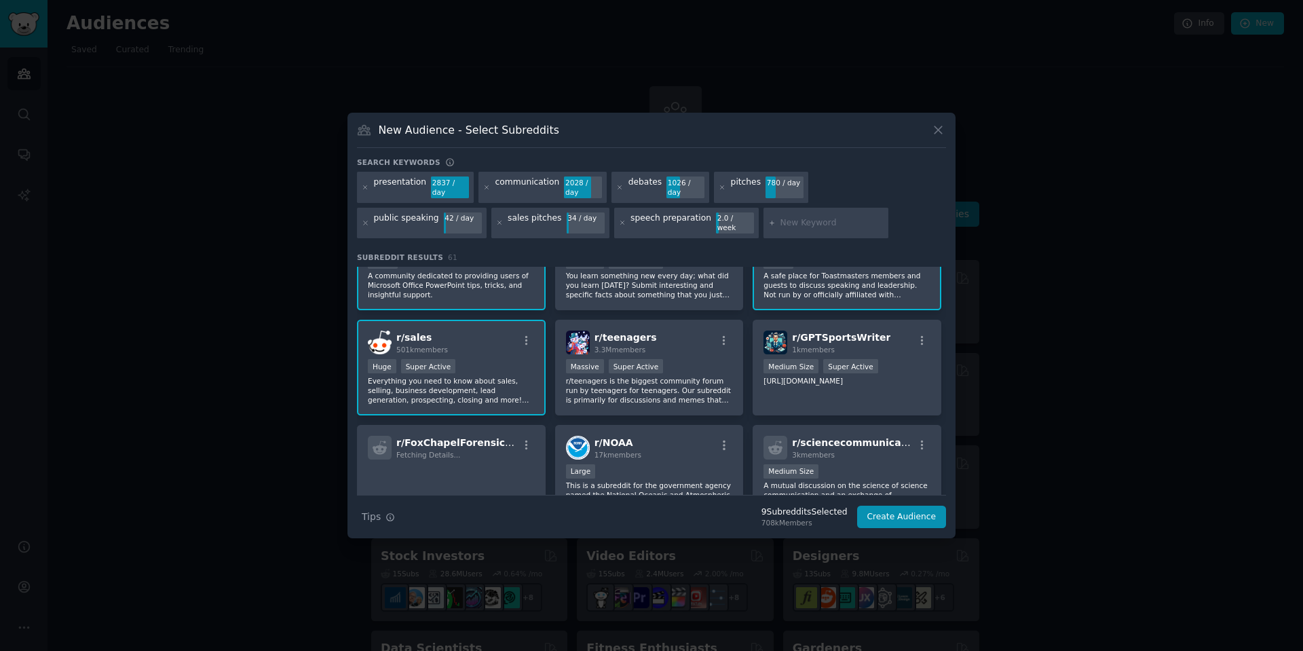
scroll to position [489, 0]
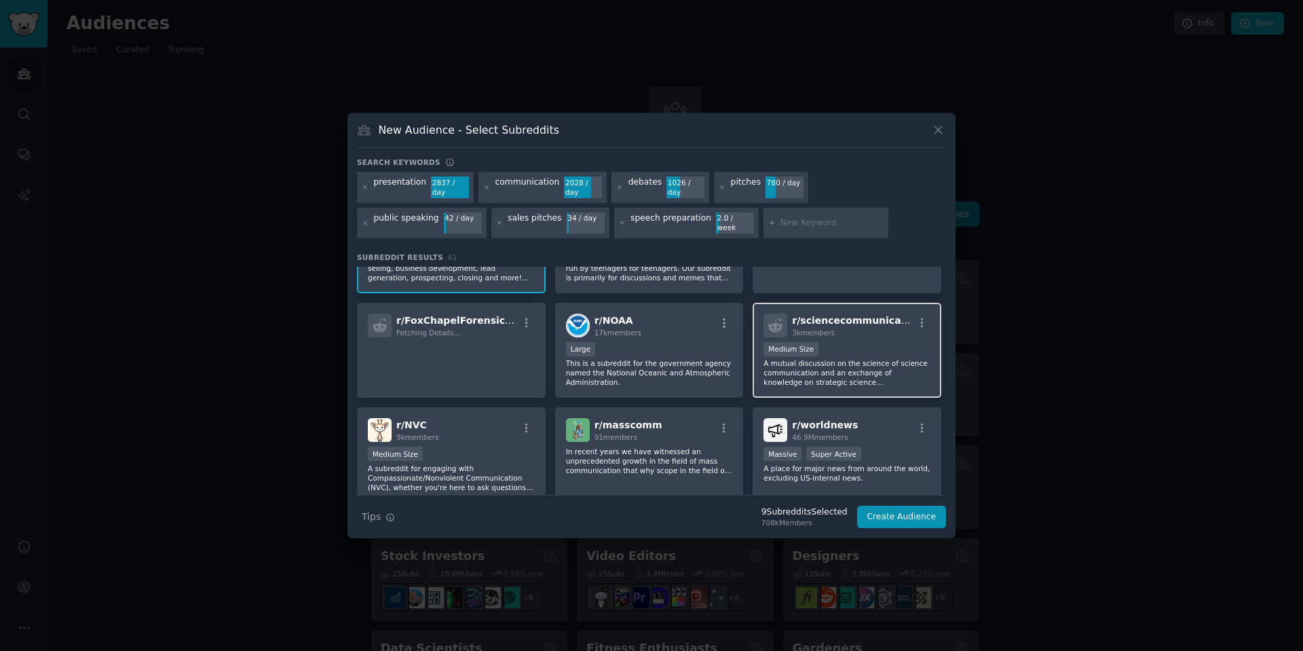
click at [881, 358] on p "A mutual discussion on the science of science communication and an exchange of …" at bounding box center [847, 372] width 167 height 29
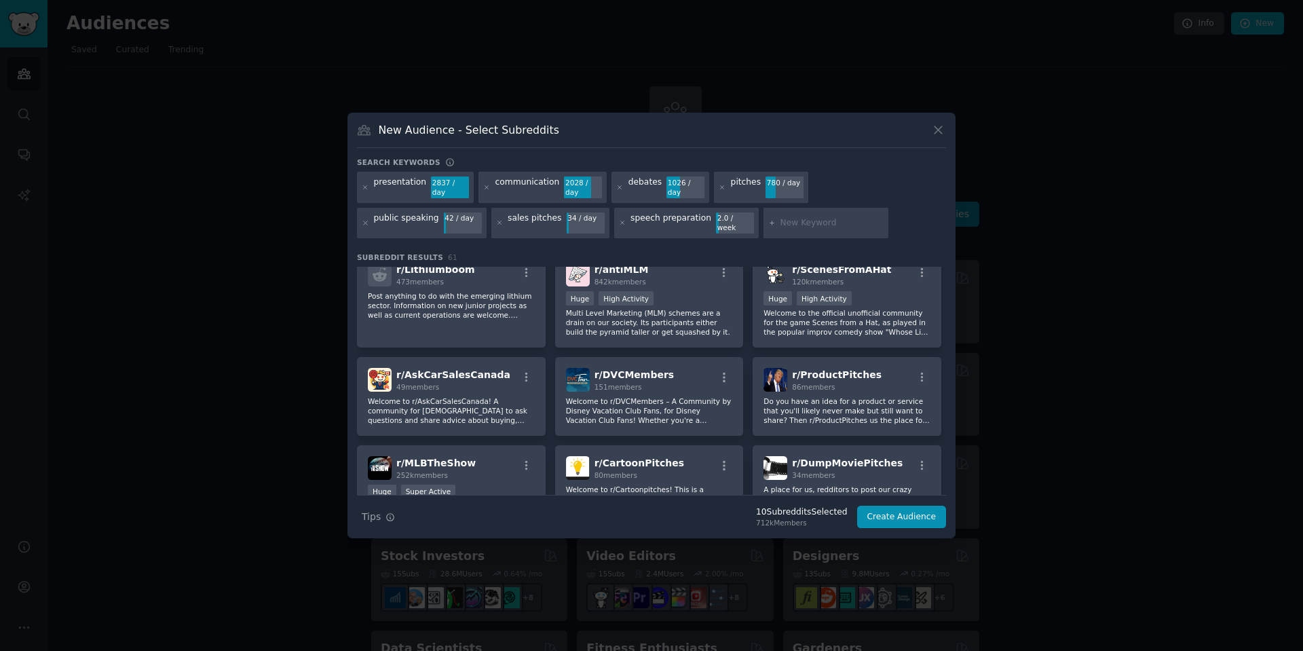
scroll to position [1100, 0]
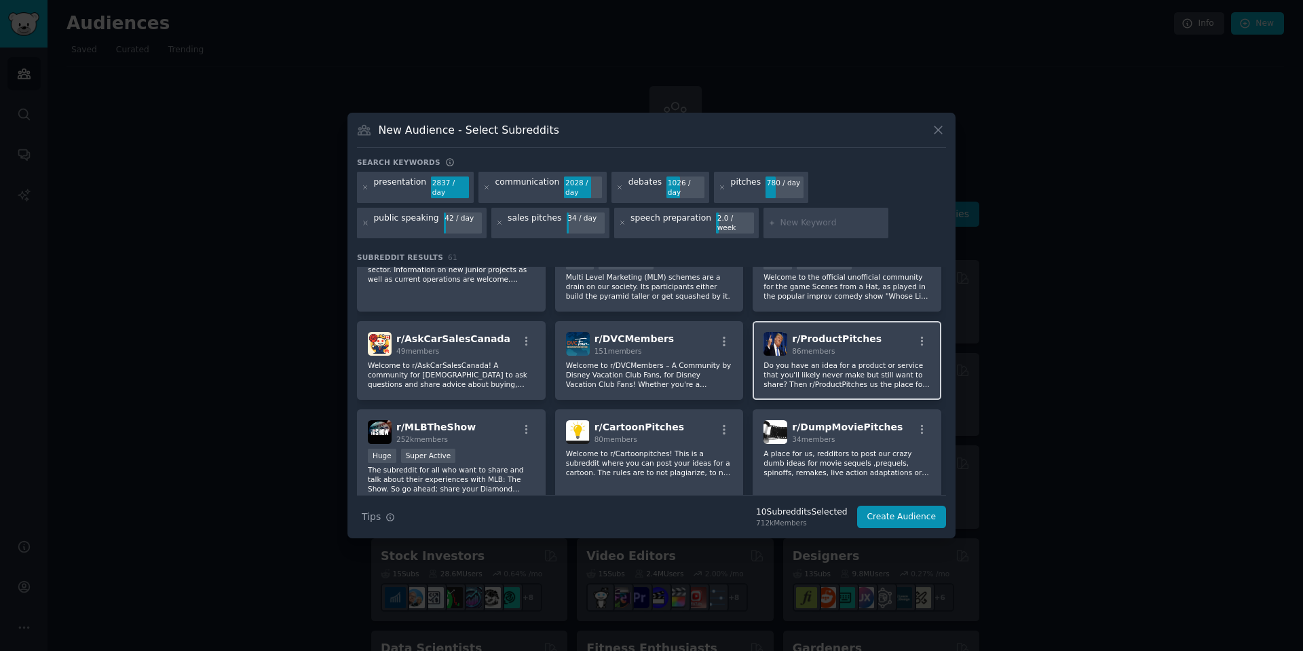
click at [874, 362] on p "Do you have an idea for a product or service that you'll likely never make but …" at bounding box center [847, 374] width 167 height 29
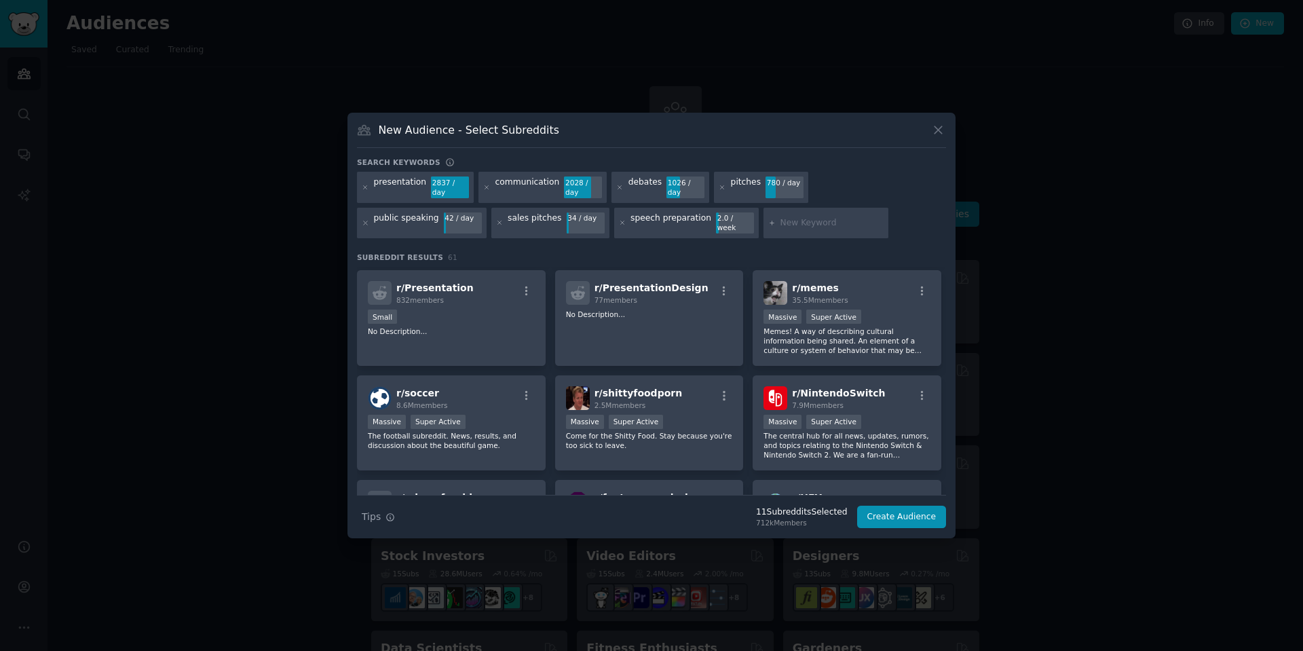
scroll to position [1833, 0]
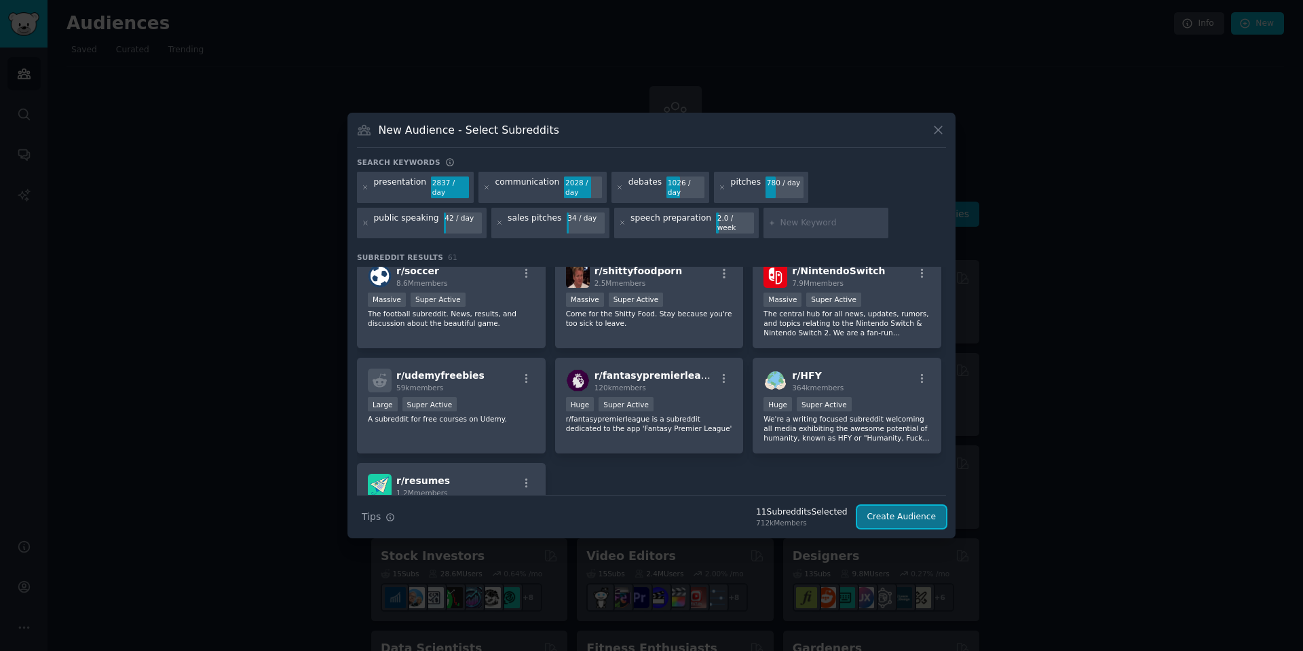
click at [907, 506] on button "Create Audience" at bounding box center [902, 517] width 90 height 23
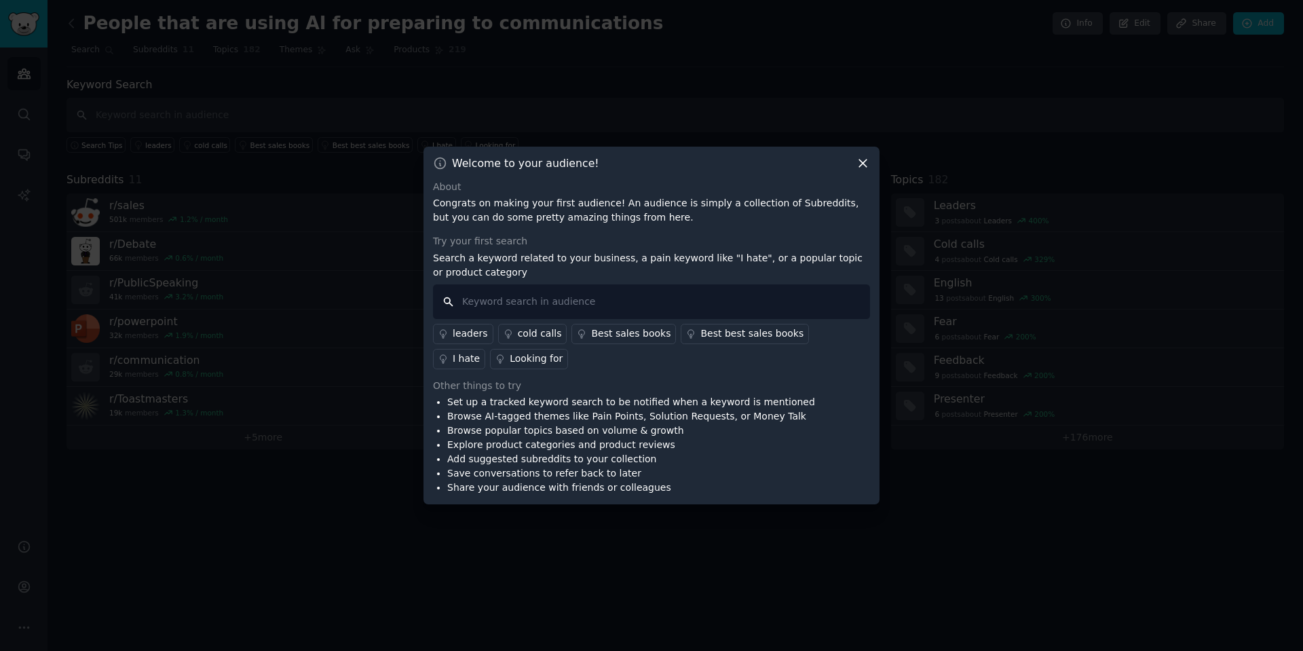
click at [527, 304] on input "text" at bounding box center [651, 301] width 437 height 35
type input "I use tools"
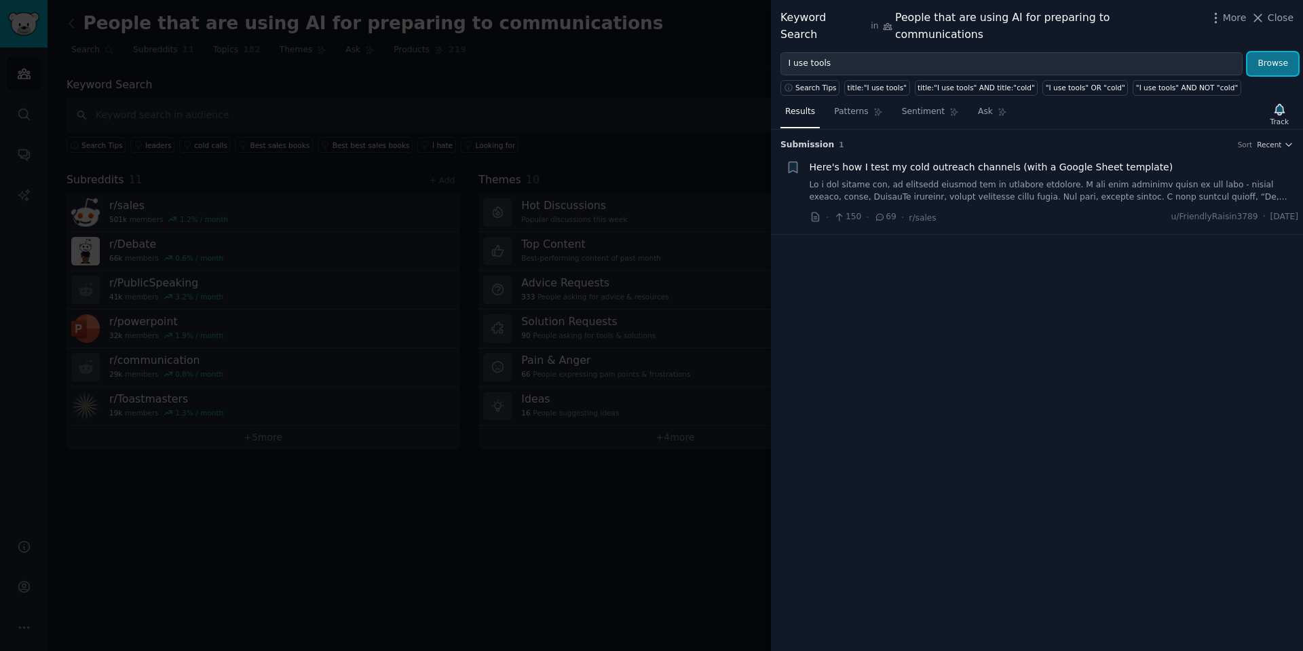
click at [1274, 52] on button "Browse" at bounding box center [1273, 63] width 51 height 23
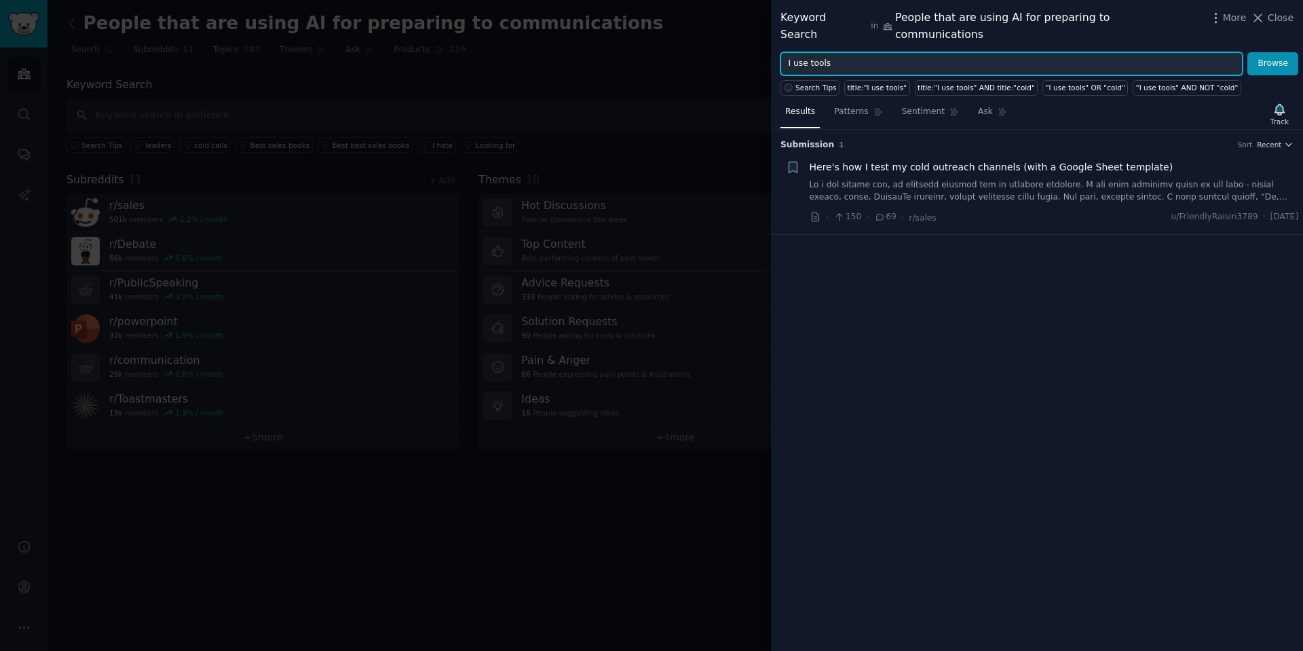
drag, startPoint x: 866, startPoint y: 45, endPoint x: 709, endPoint y: 45, distance: 157.5
click at [709, 45] on div "Keyword Search in People that are using AI for preparing to communications More…" at bounding box center [651, 325] width 1303 height 651
click at [1248, 52] on button "Browse" at bounding box center [1273, 63] width 51 height 23
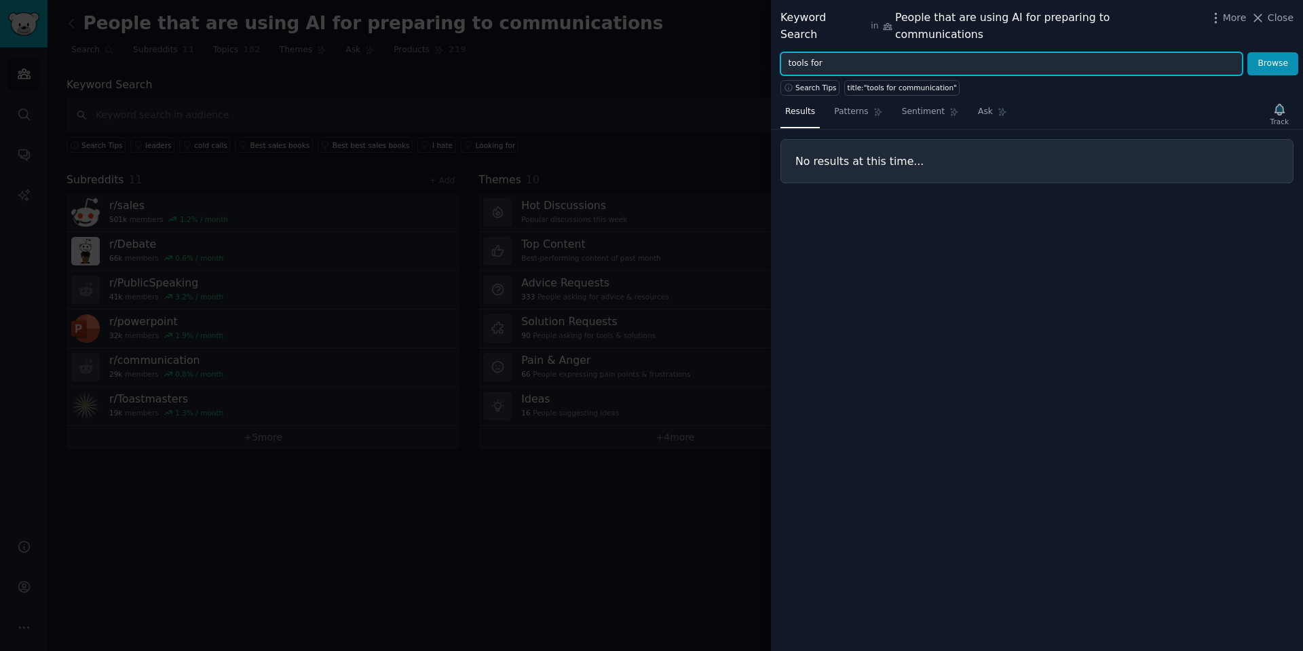
type input "tools"
type input "AI tools"
click at [1248, 52] on button "Browse" at bounding box center [1273, 63] width 51 height 23
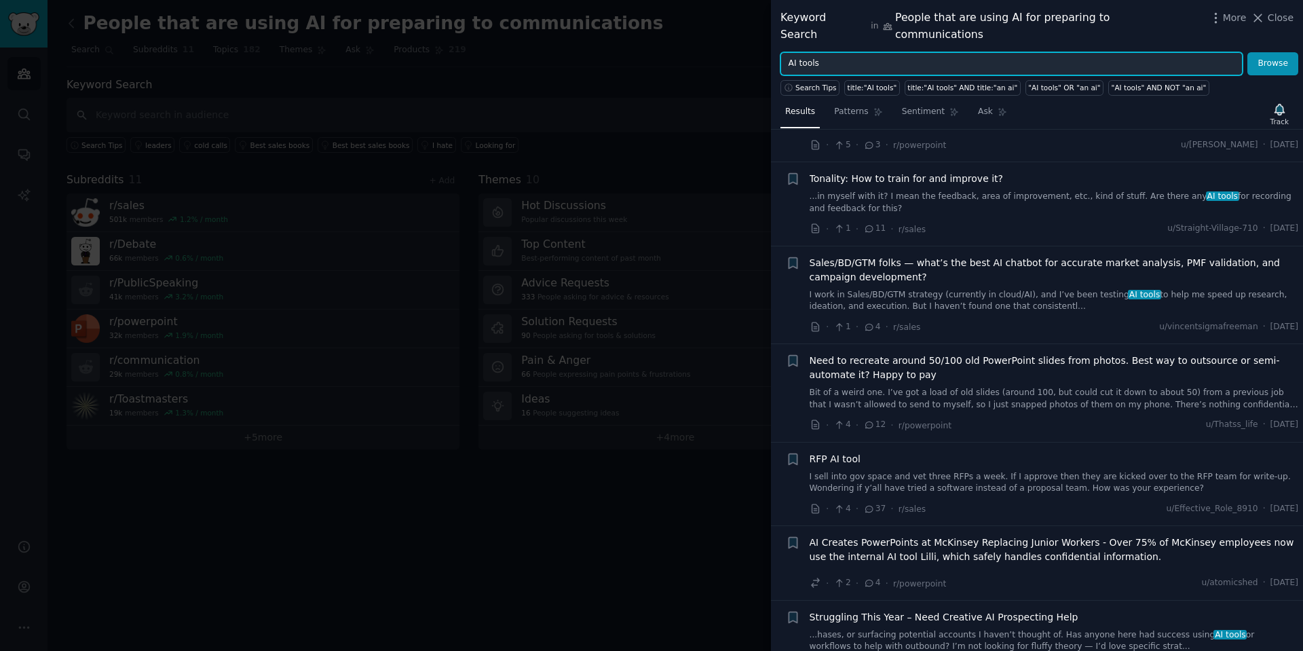
scroll to position [978, 0]
